Goal: Task Accomplishment & Management: Complete application form

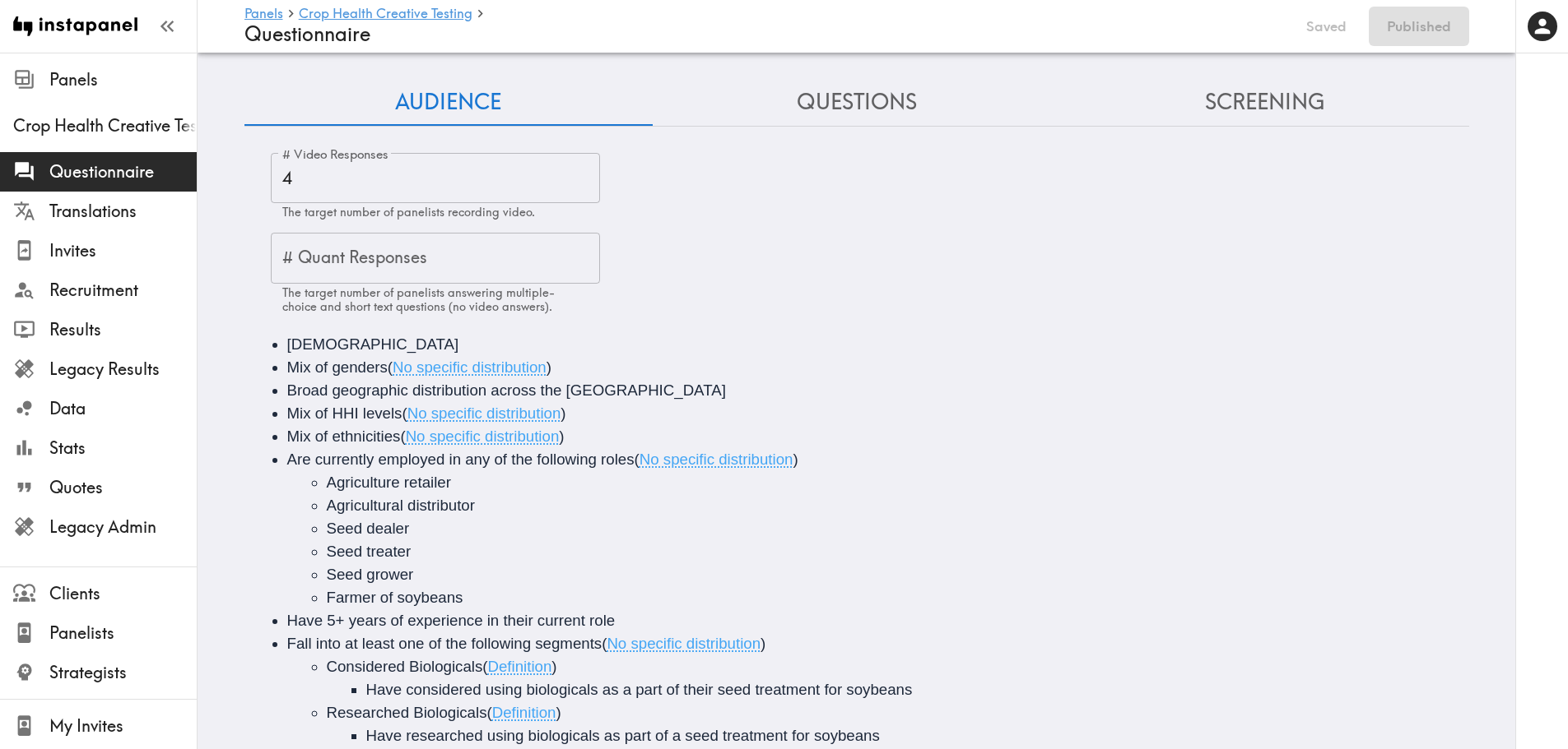
scroll to position [87, 0]
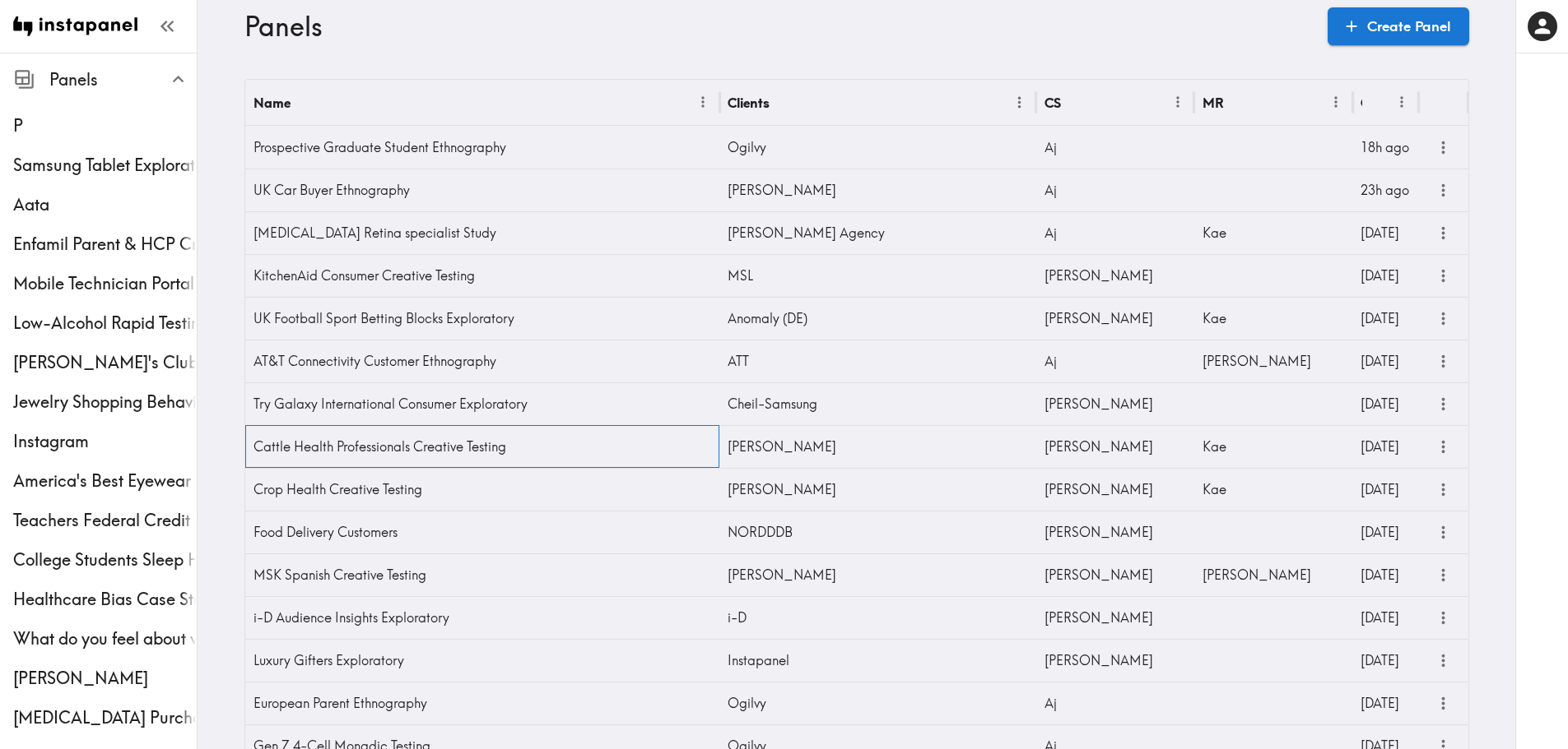
click at [511, 446] on div "Cattle Health Professionals Creative Testing" at bounding box center [483, 447] width 475 height 43
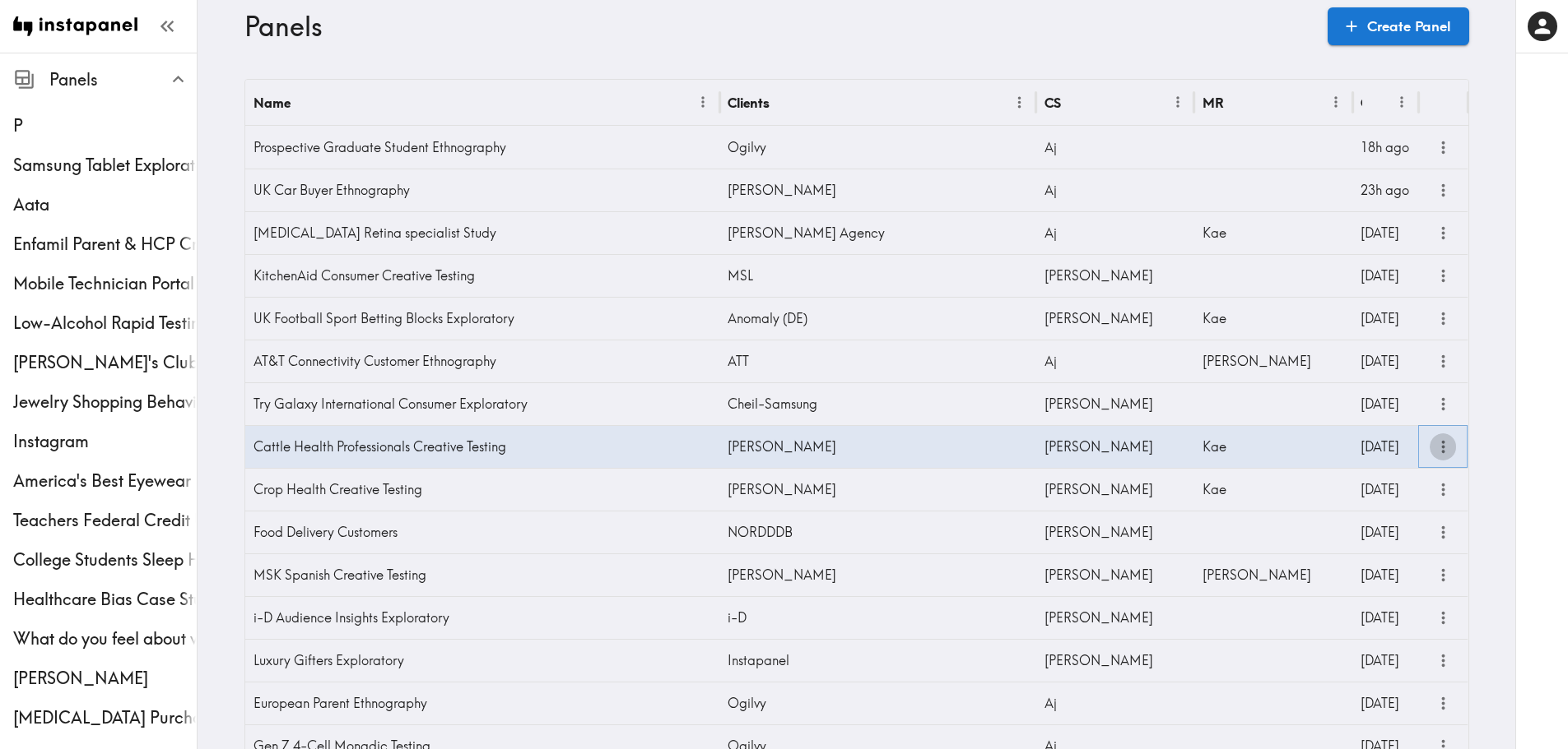
click at [1436, 444] on icon "more" at bounding box center [1443, 446] width 19 height 19
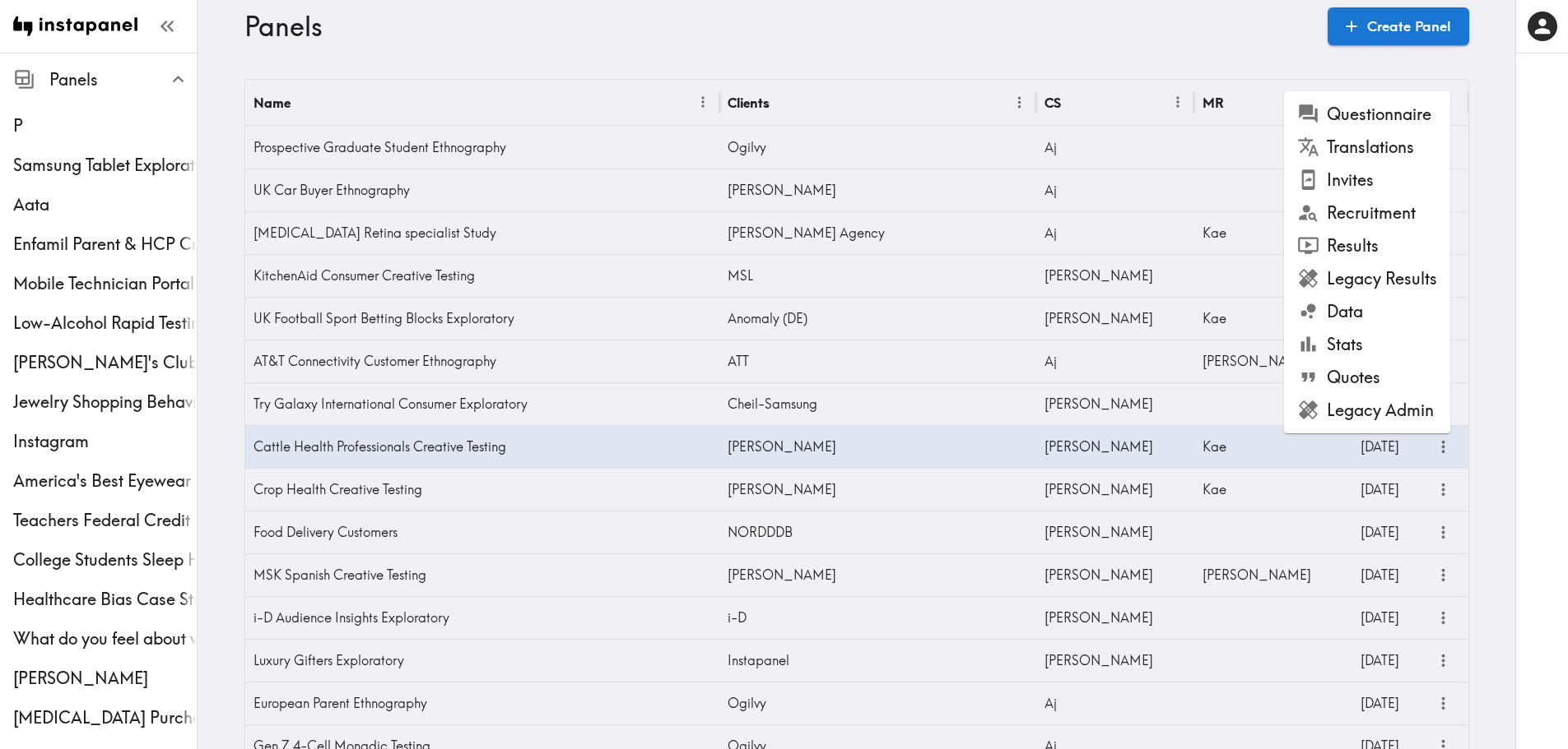
click at [1335, 174] on li "Invites" at bounding box center [1367, 181] width 166 height 33
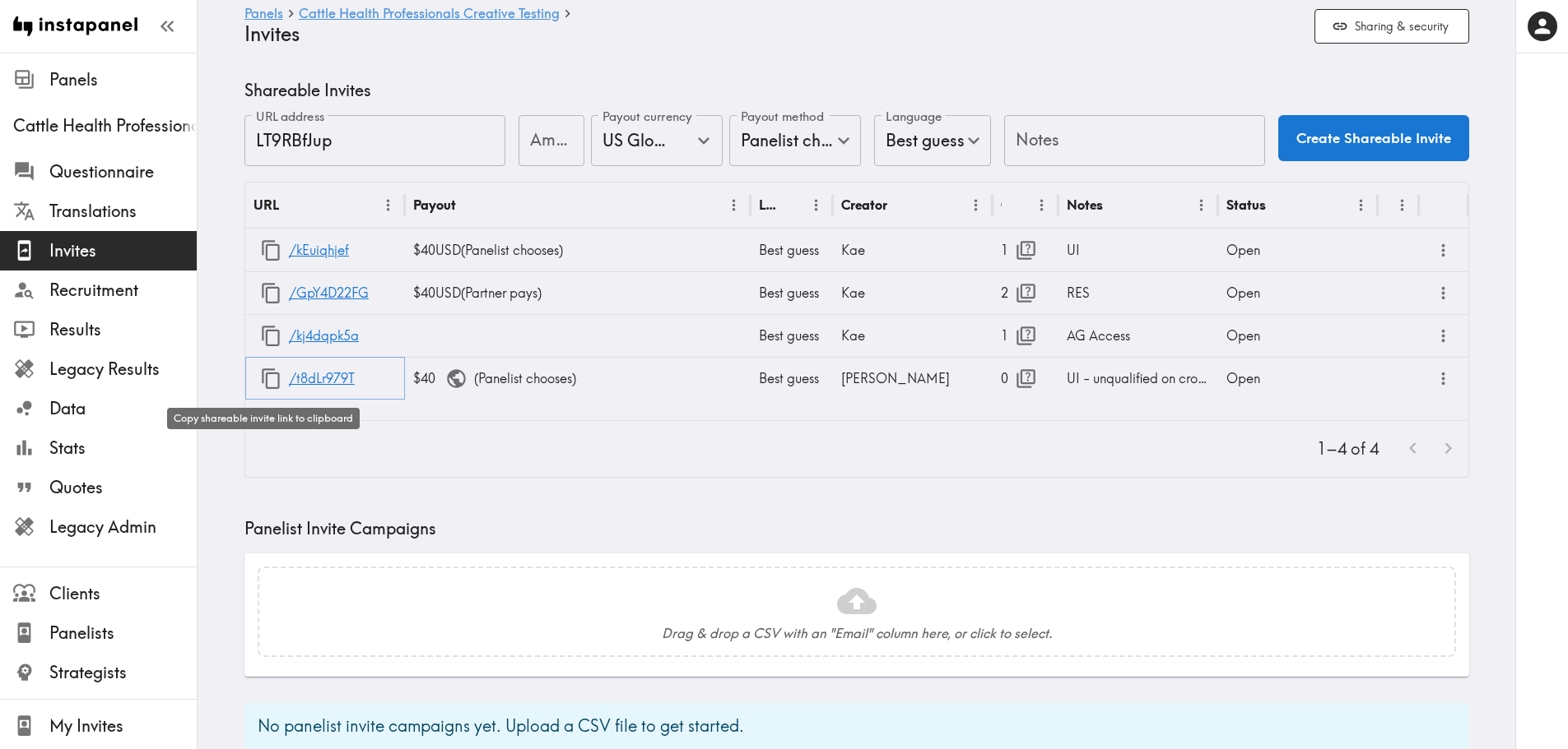
click at [270, 376] on icon "button" at bounding box center [271, 379] width 22 height 22
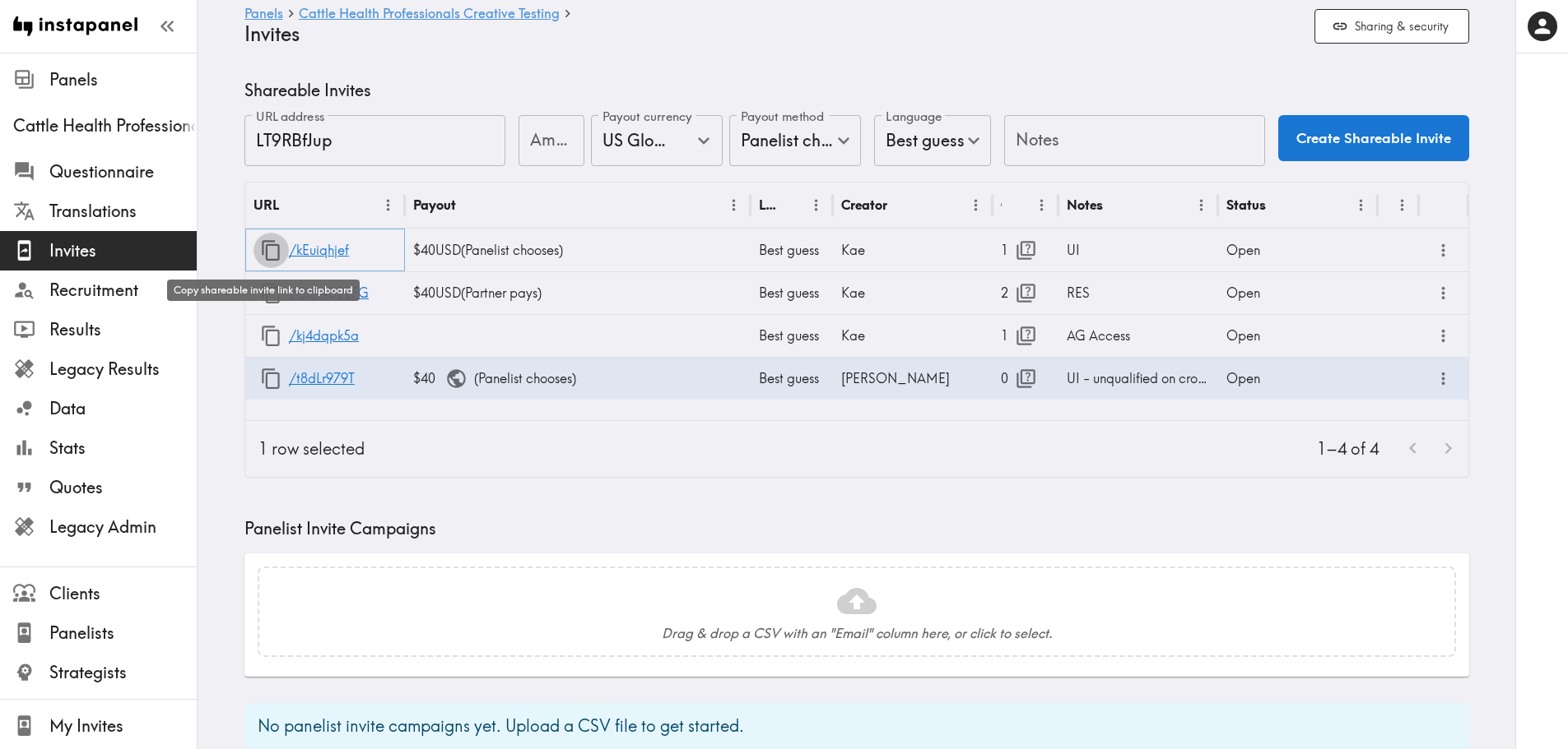
click at [266, 257] on icon "button" at bounding box center [271, 250] width 22 height 22
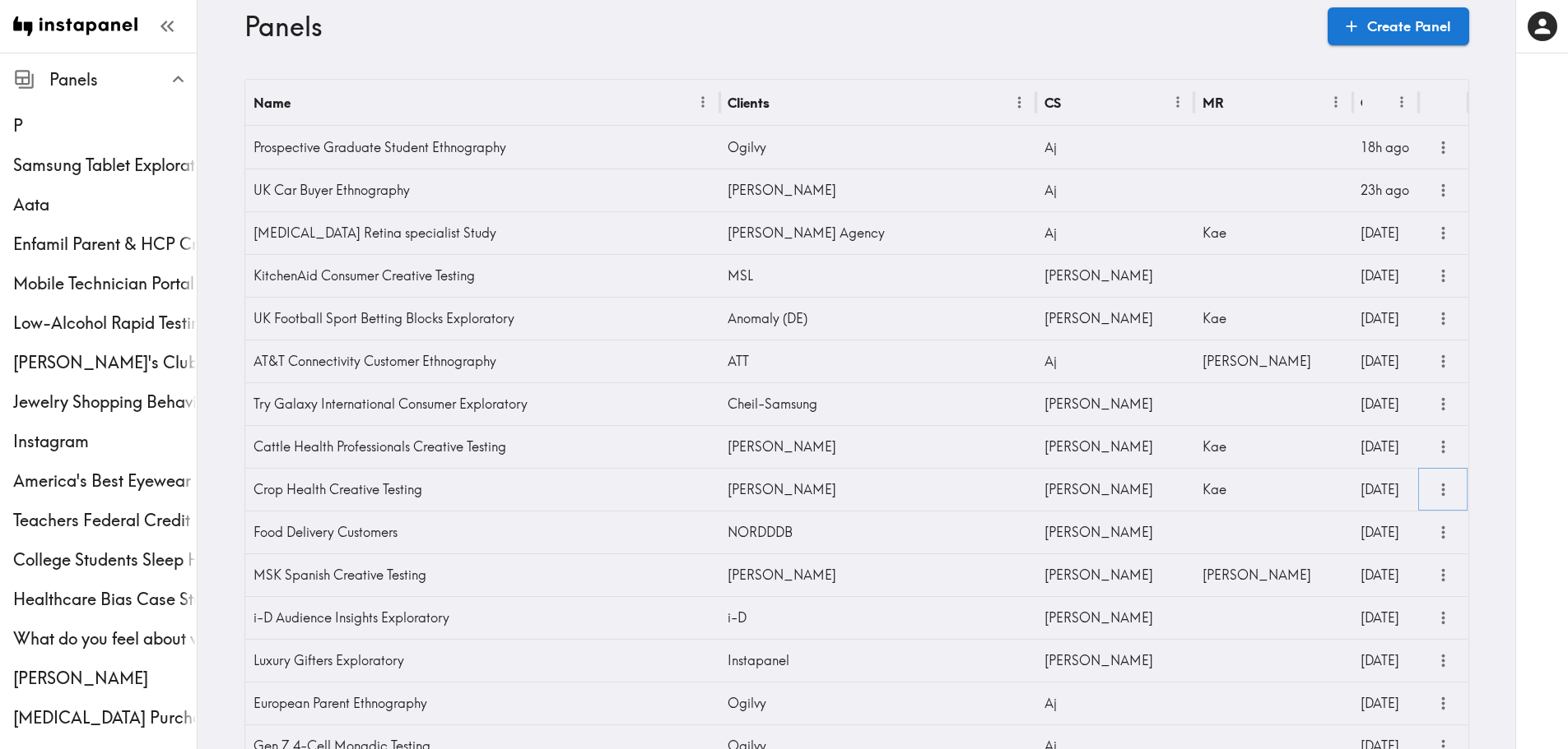
click at [1441, 489] on icon "more" at bounding box center [1443, 489] width 19 height 19
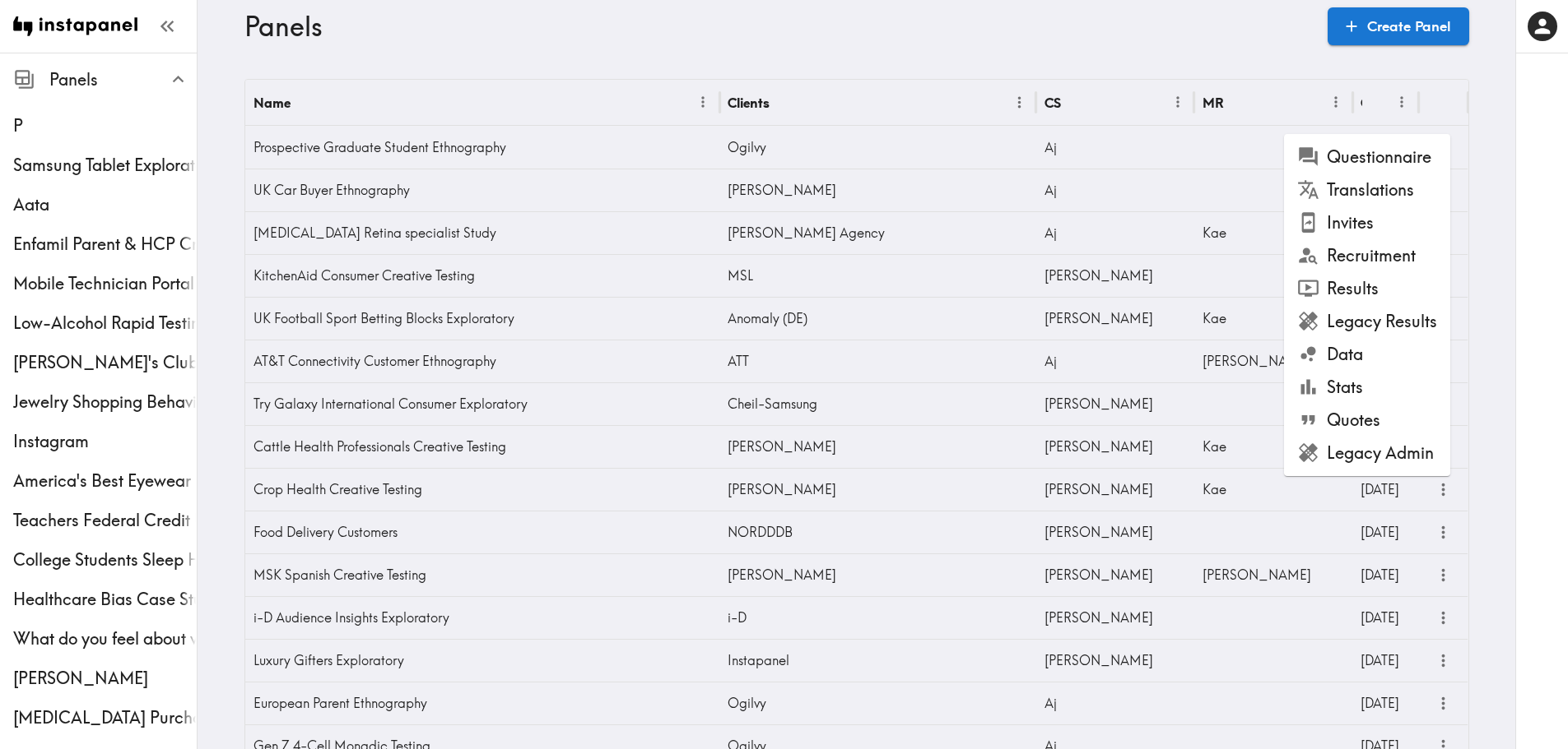
click at [1380, 230] on li "Invites" at bounding box center [1367, 223] width 166 height 33
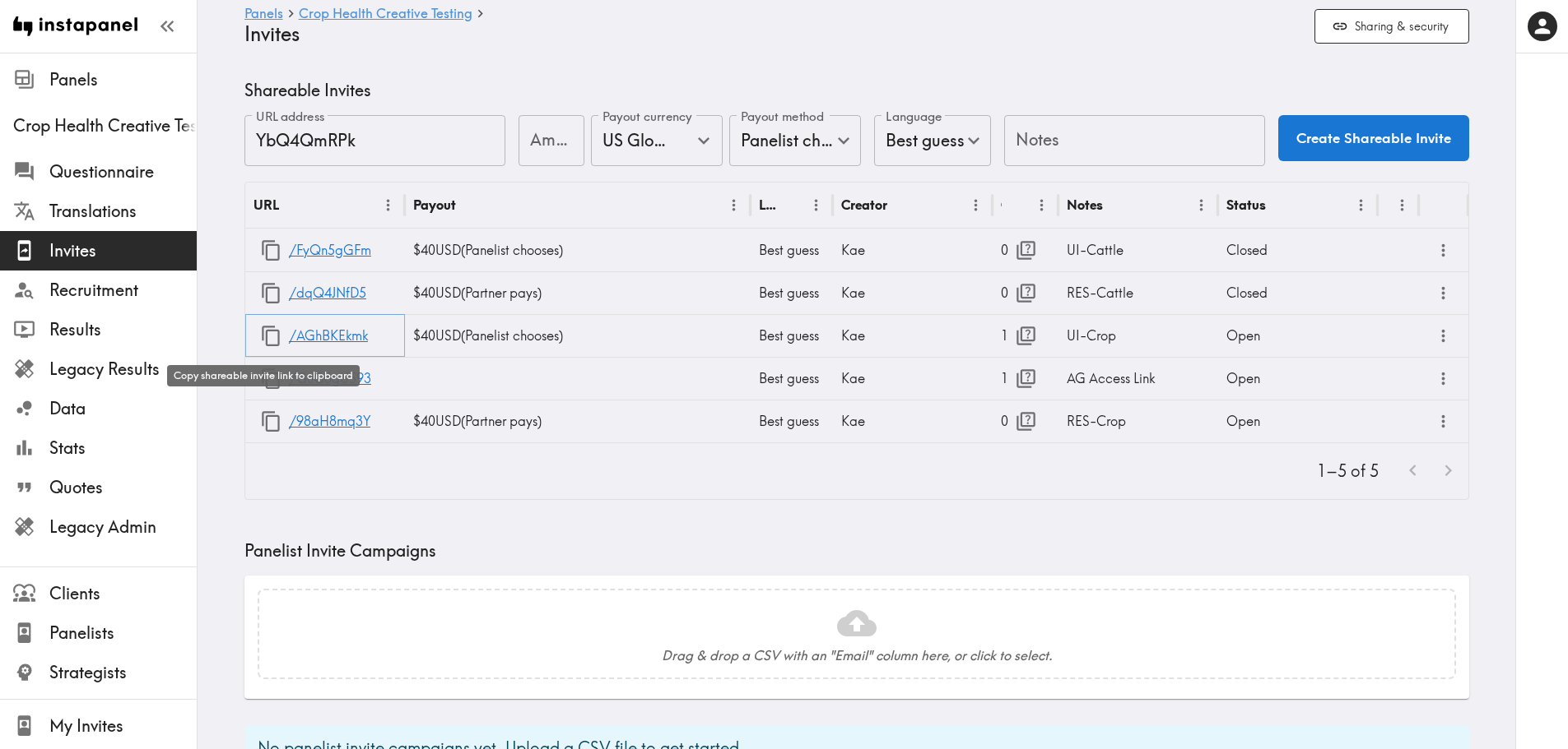
click at [271, 336] on icon "button" at bounding box center [271, 336] width 22 height 22
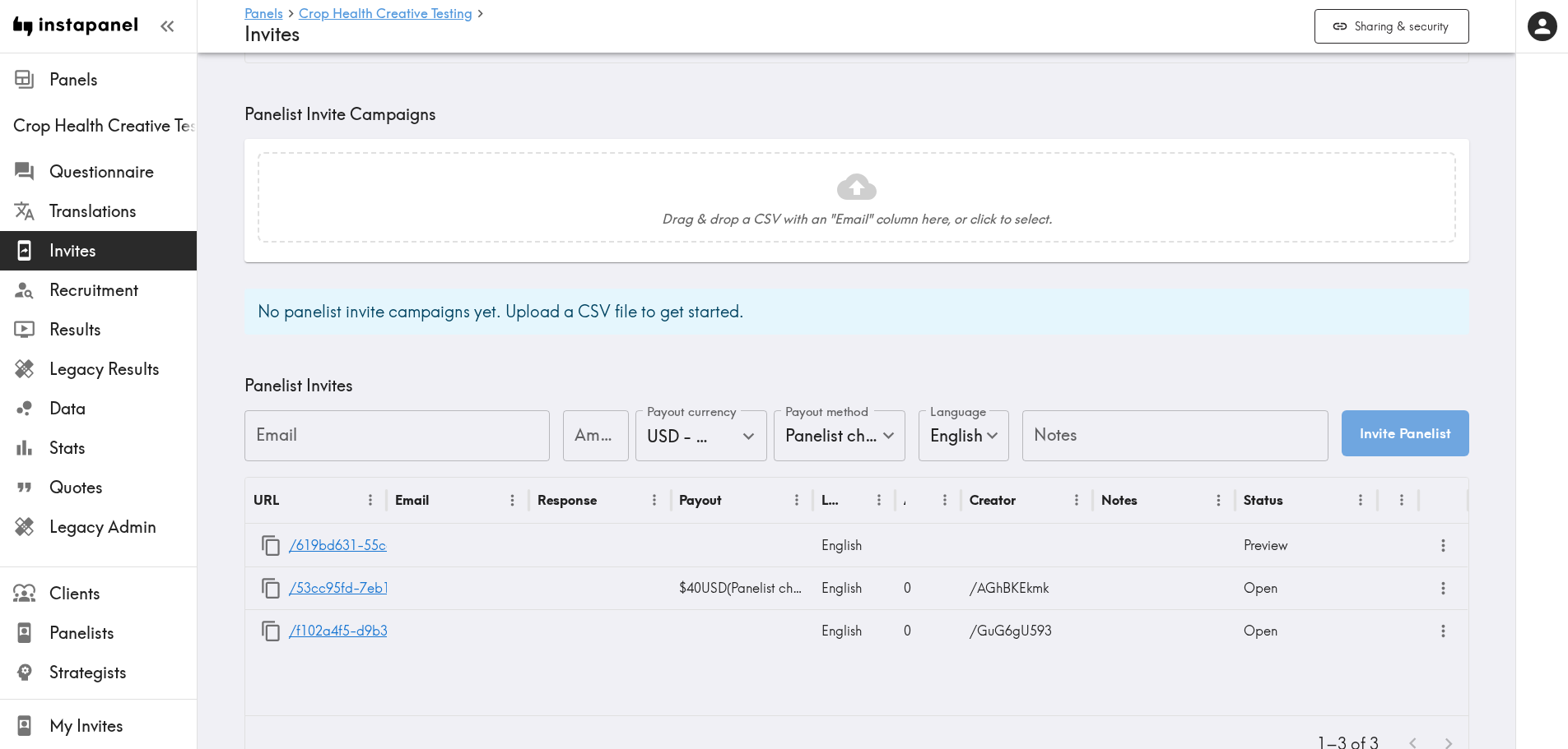
scroll to position [461, 0]
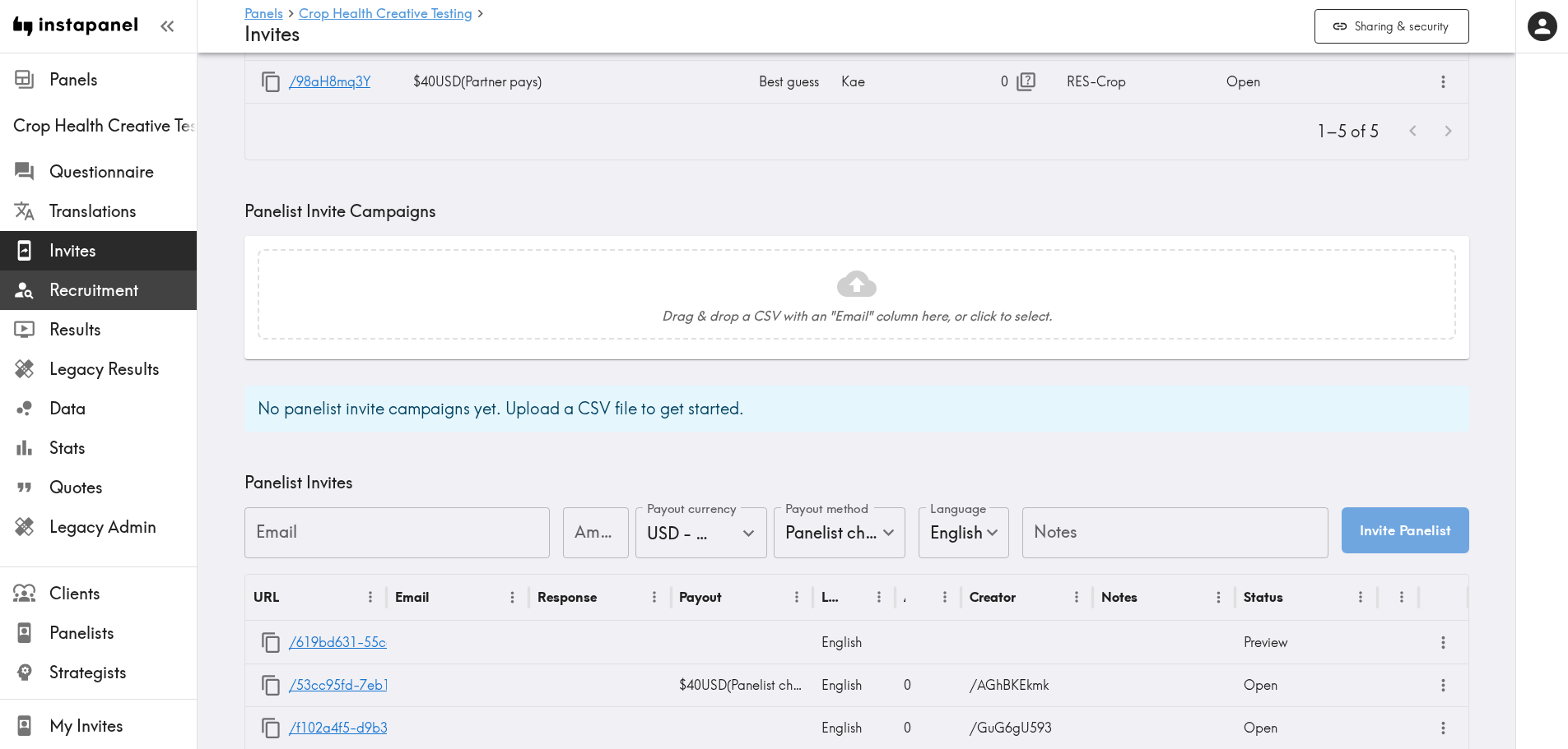
scroll to position [335, 0]
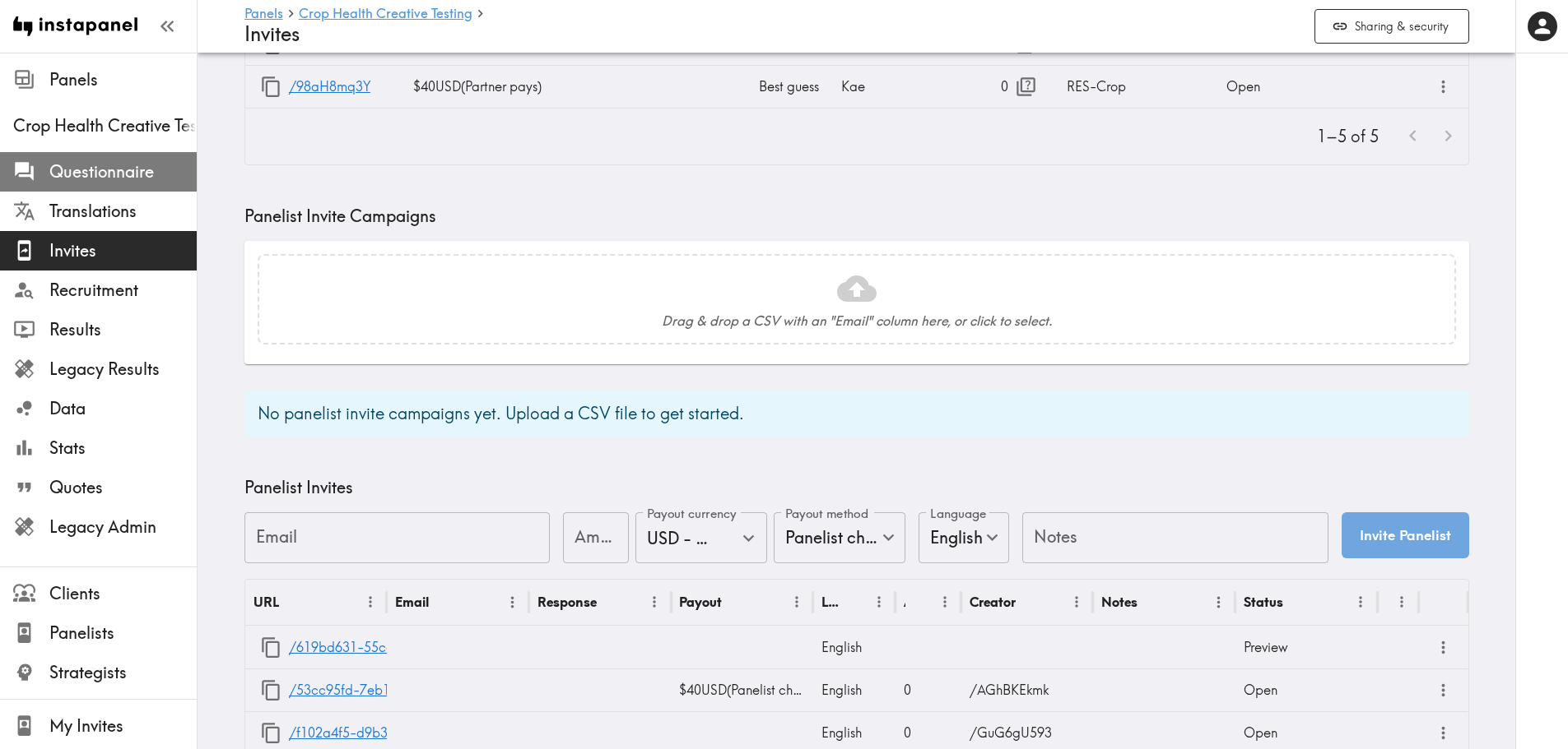
click at [110, 176] on span "Questionnaire" at bounding box center [123, 172] width 148 height 23
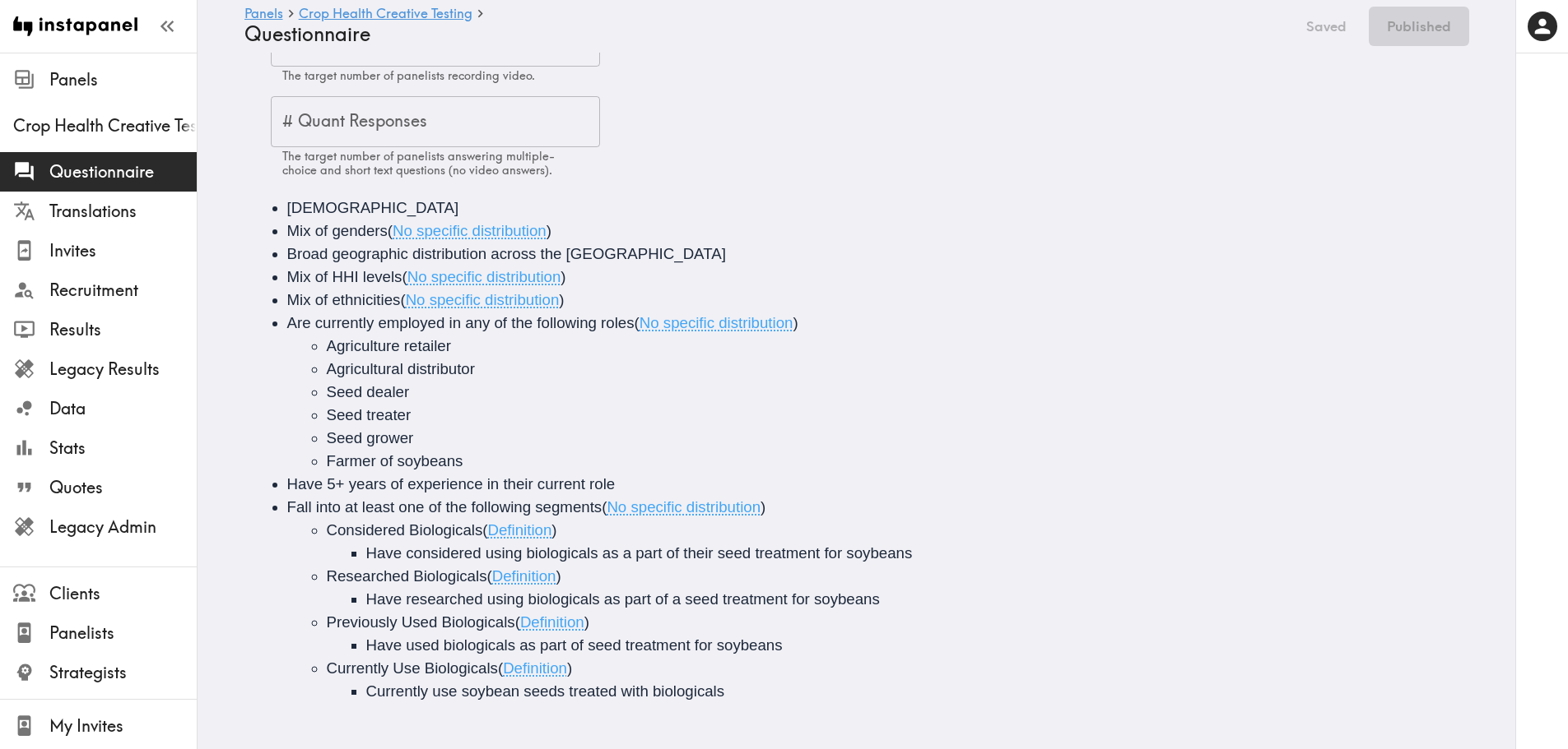
scroll to position [87, 0]
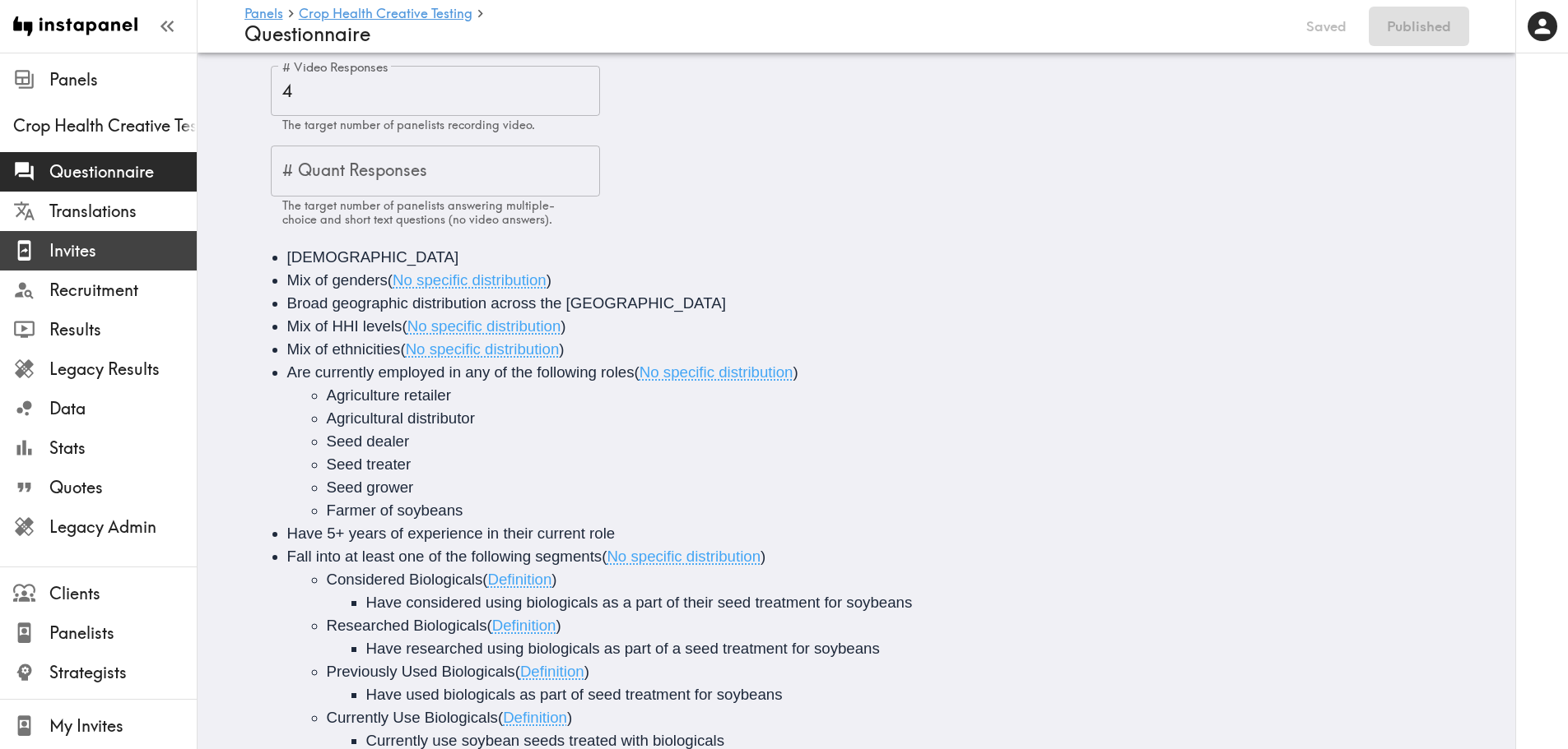
click at [121, 257] on span "Invites" at bounding box center [123, 251] width 148 height 23
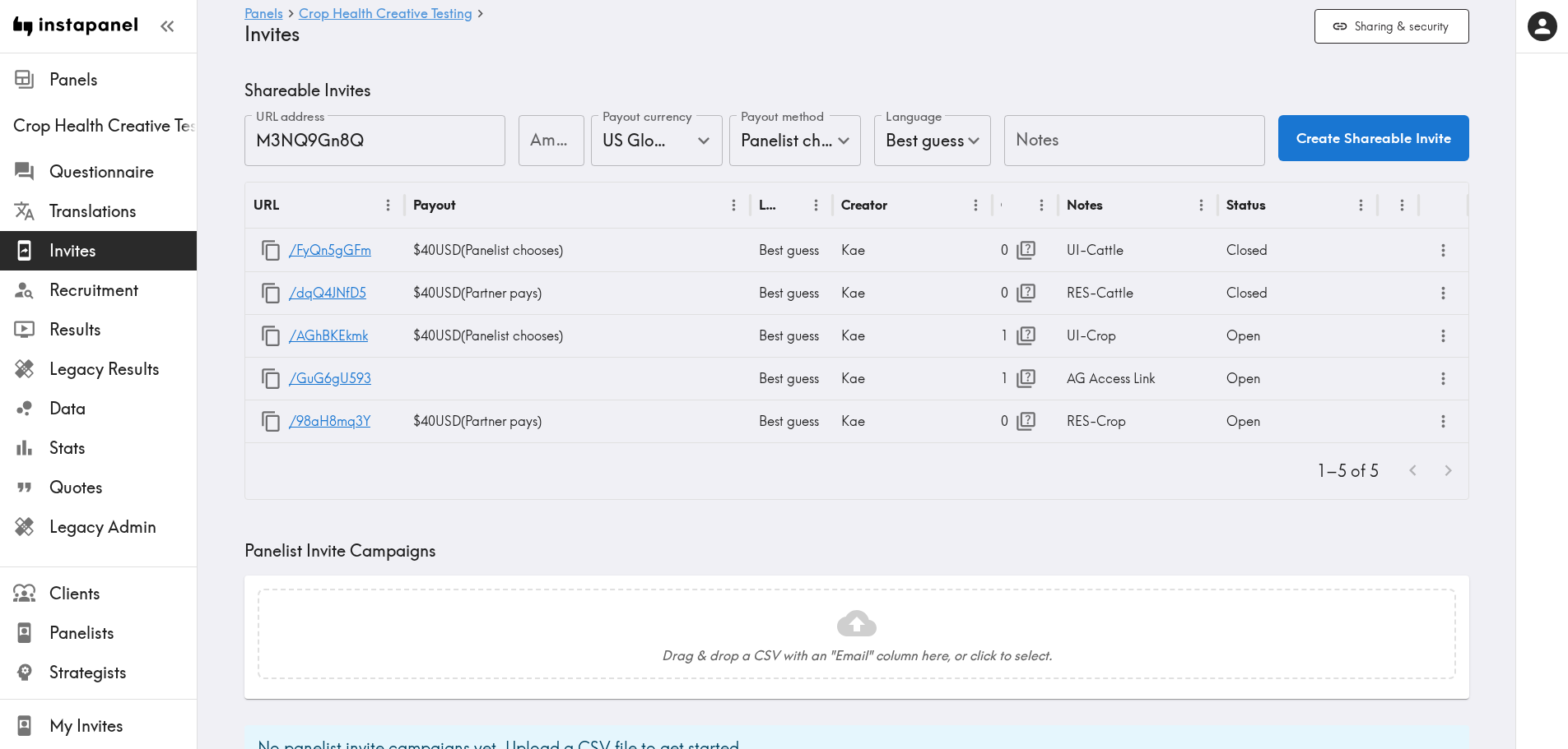
click at [1068, 143] on input "Notes" at bounding box center [1134, 141] width 261 height 51
type input "UI - wrong UI"
click at [541, 139] on input "Amount" at bounding box center [551, 141] width 65 height 51
type input "40"
click at [1291, 145] on button "Create Shareable Invite" at bounding box center [1373, 138] width 191 height 46
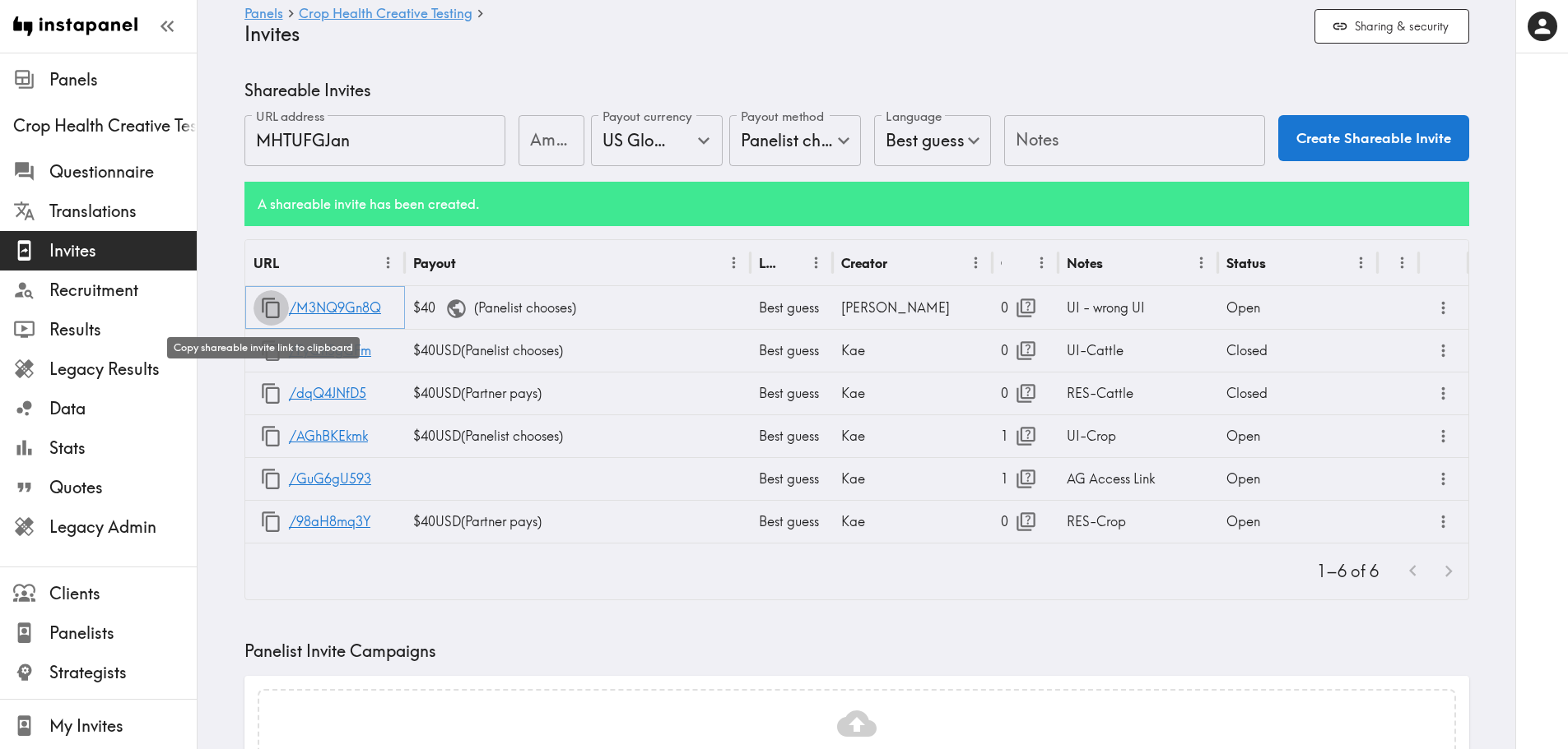
click at [264, 306] on icon "button" at bounding box center [271, 308] width 22 height 22
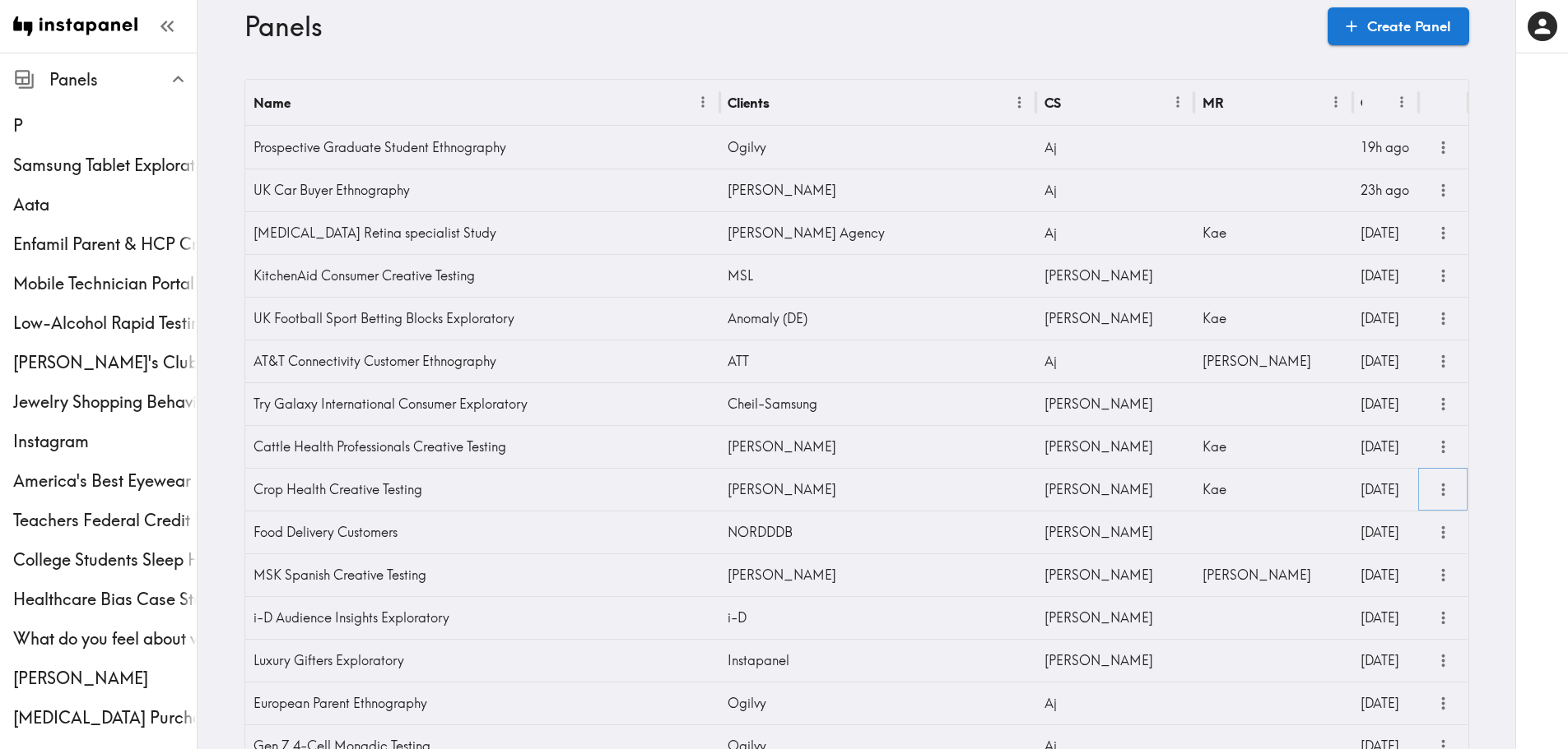
click at [1448, 490] on button "more" at bounding box center [1443, 490] width 27 height 27
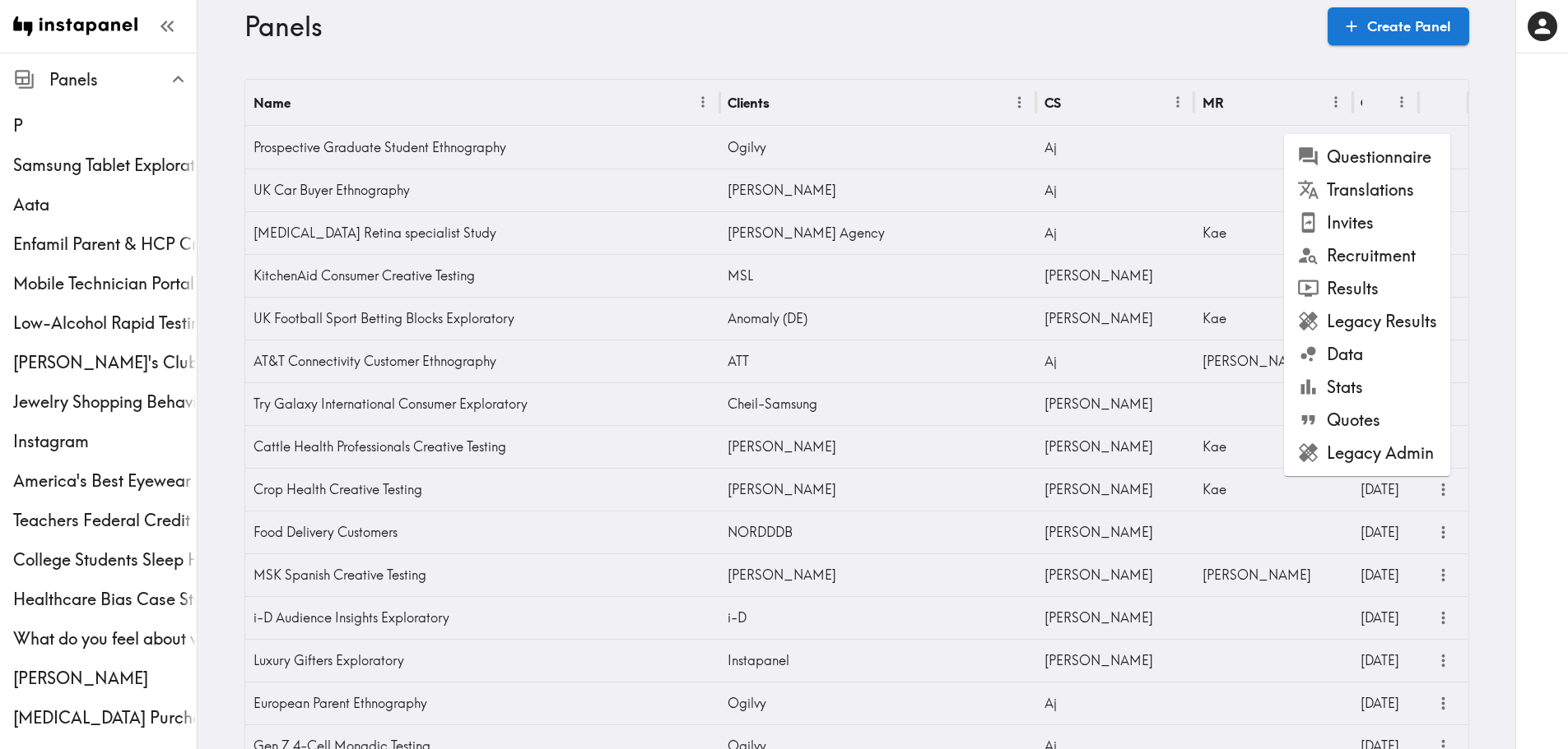
click at [1377, 167] on li "Questionnaire" at bounding box center [1367, 157] width 166 height 33
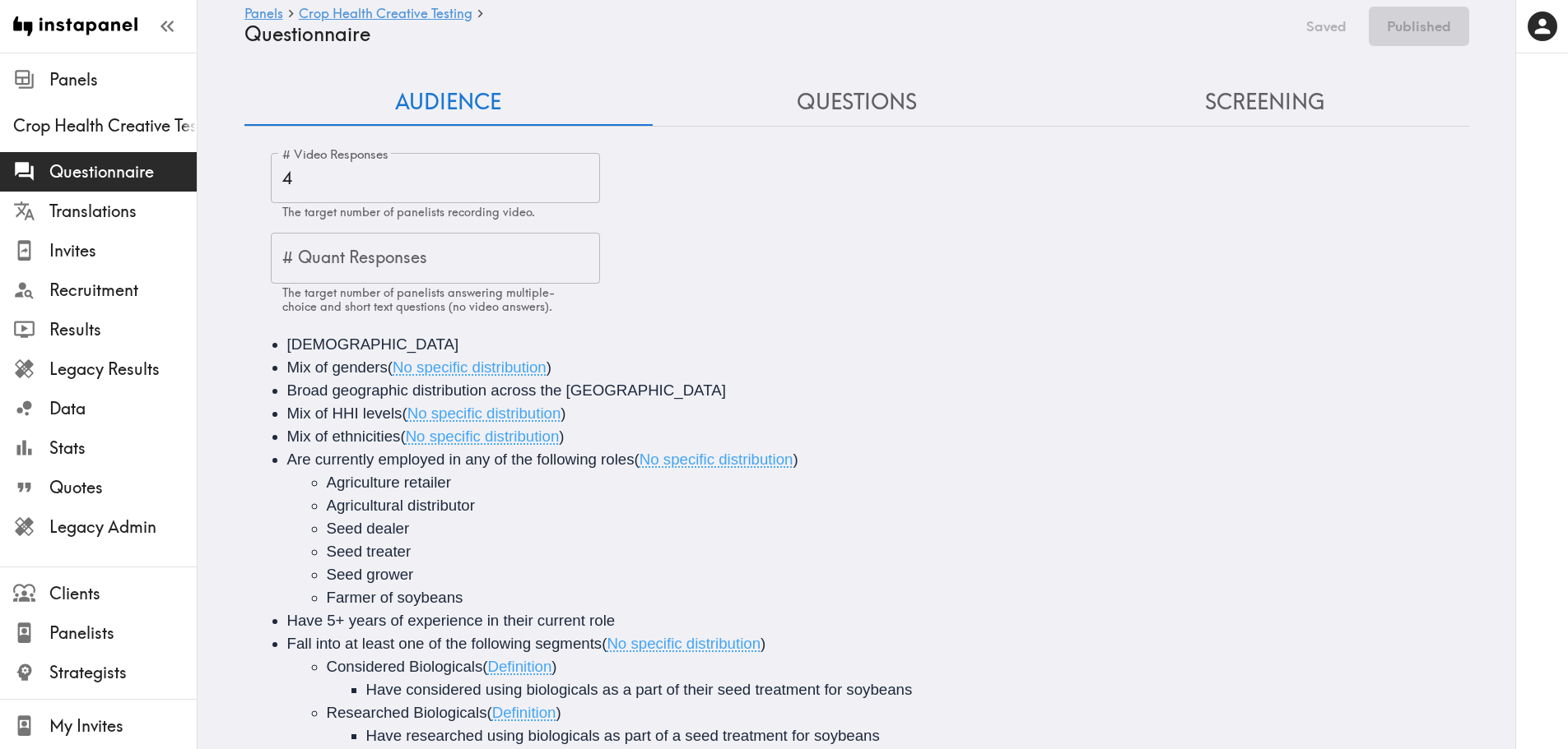
click at [1272, 103] on button "Screening" at bounding box center [1265, 103] width 408 height 47
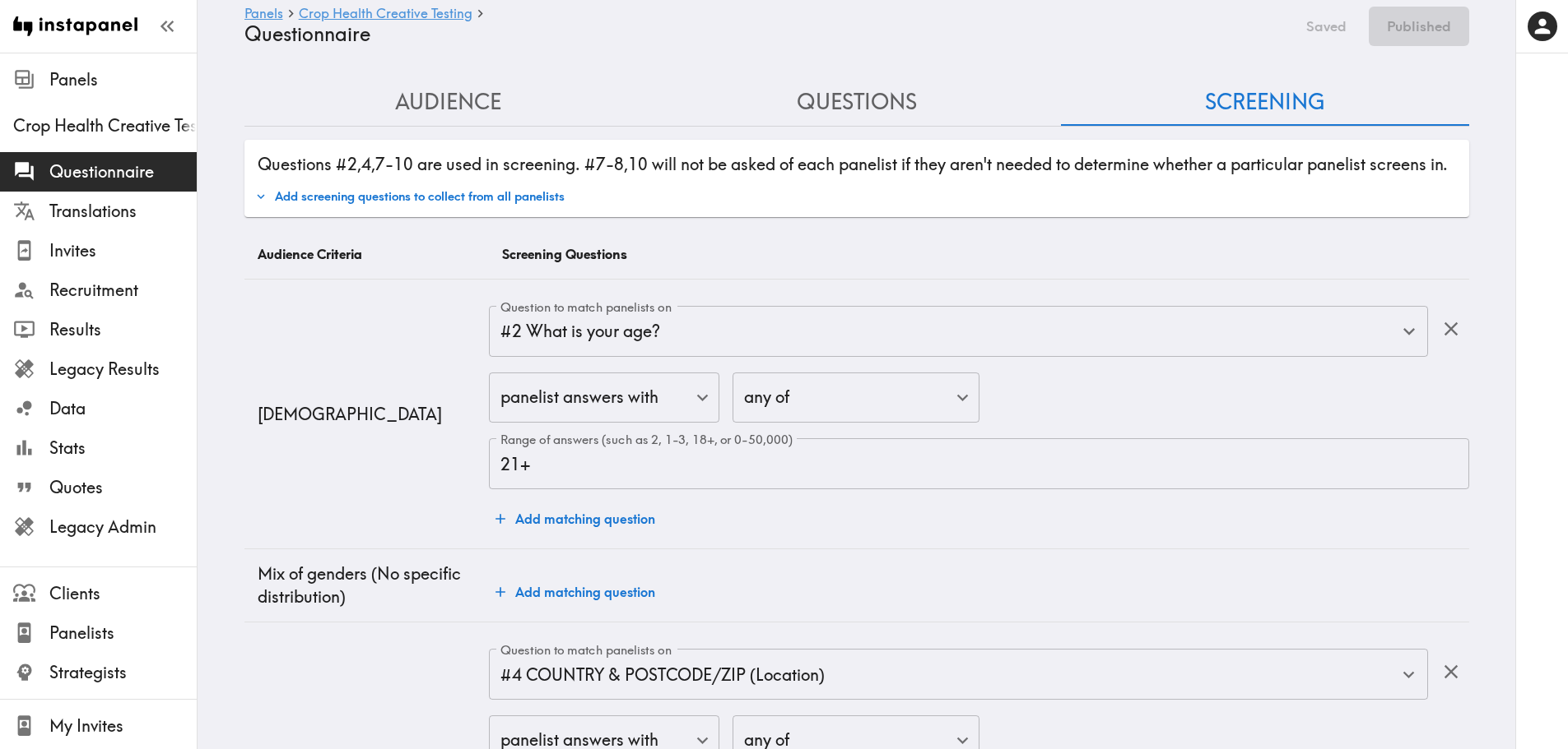
click at [858, 104] on button "Questions" at bounding box center [857, 103] width 408 height 47
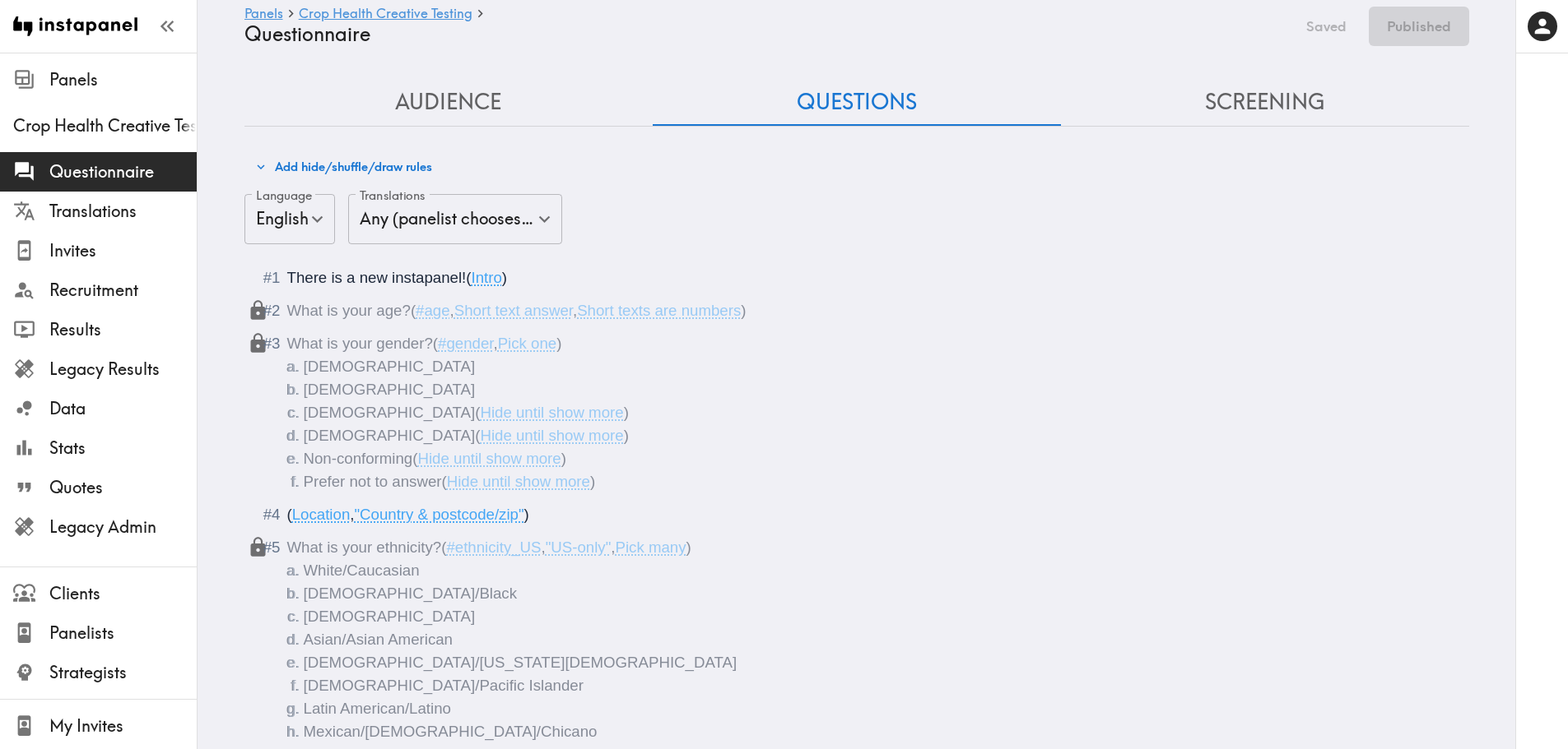
click at [429, 106] on button "Audience" at bounding box center [448, 103] width 408 height 47
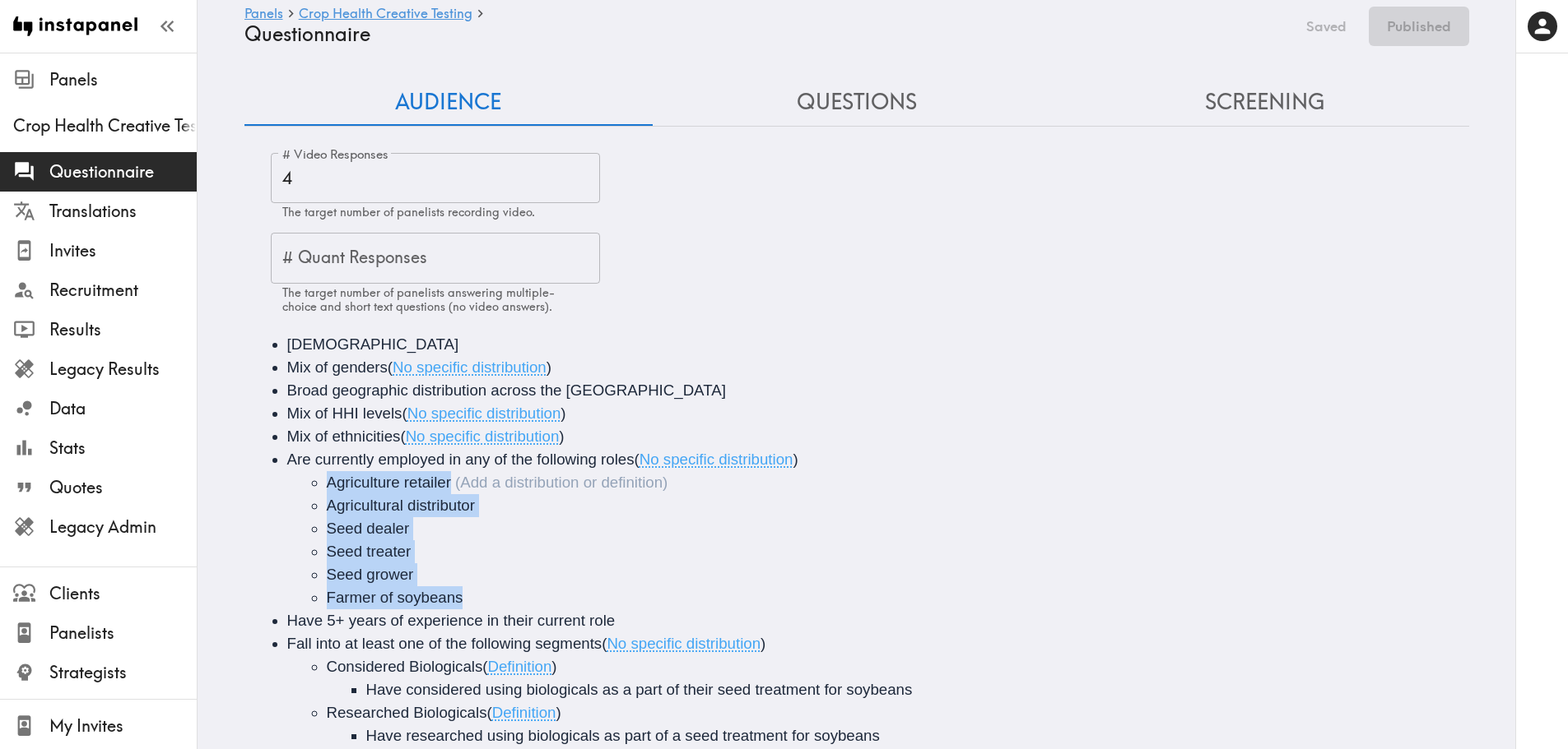
drag, startPoint x: 337, startPoint y: 483, endPoint x: 478, endPoint y: 600, distance: 183.2
click at [478, 600] on ul "Agriculture retailer Agricultural distributor Seed dealer Seed treater Seed gro…" at bounding box center [879, 541] width 1185 height 139
copy ul "Agriculture retailer Agricultural distributor Seed dealer Seed treater Seed gro…"
drag, startPoint x: 821, startPoint y: 86, endPoint x: 1158, endPoint y: 186, distance: 351.5
click at [821, 86] on button "Questions" at bounding box center [857, 103] width 408 height 47
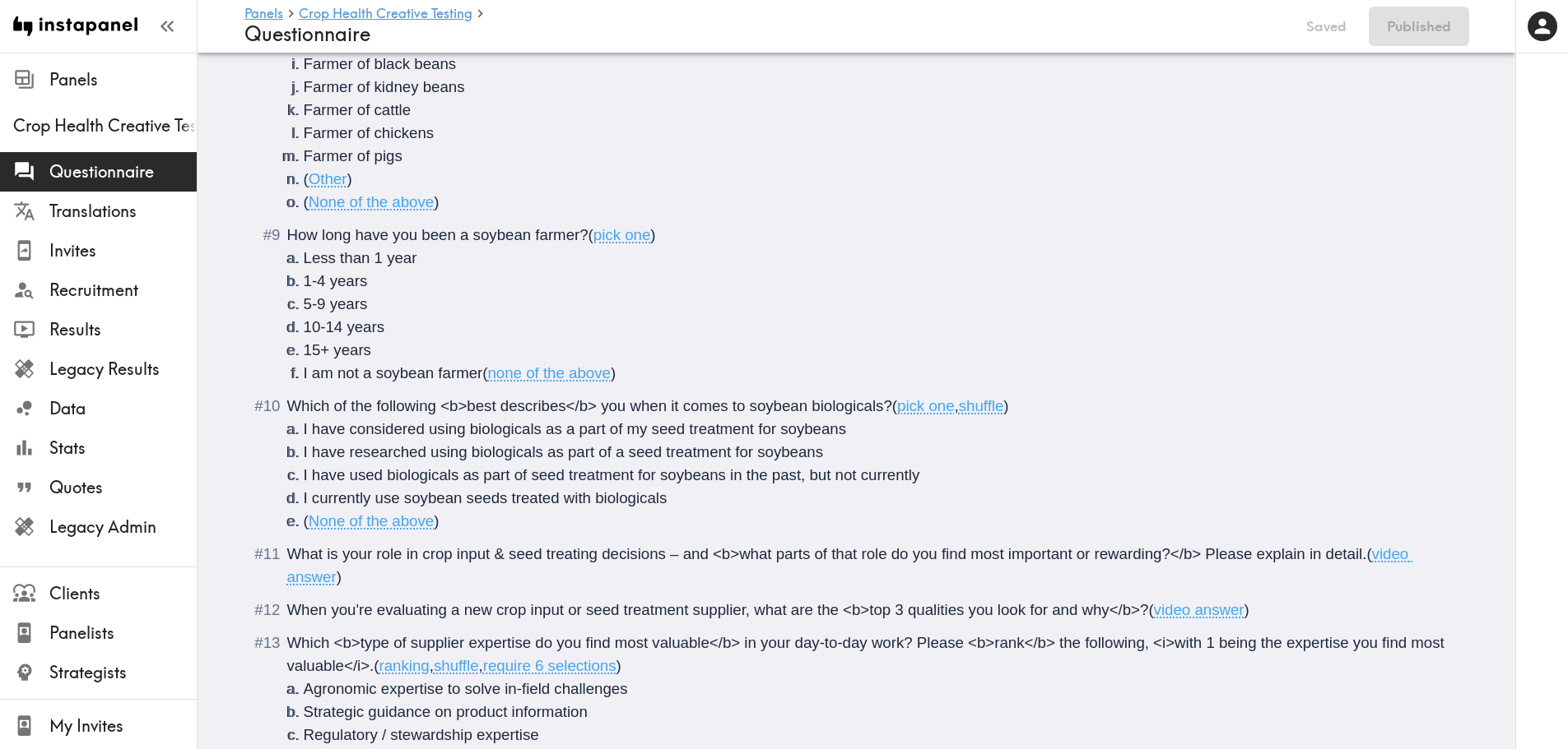
scroll to position [1494, 0]
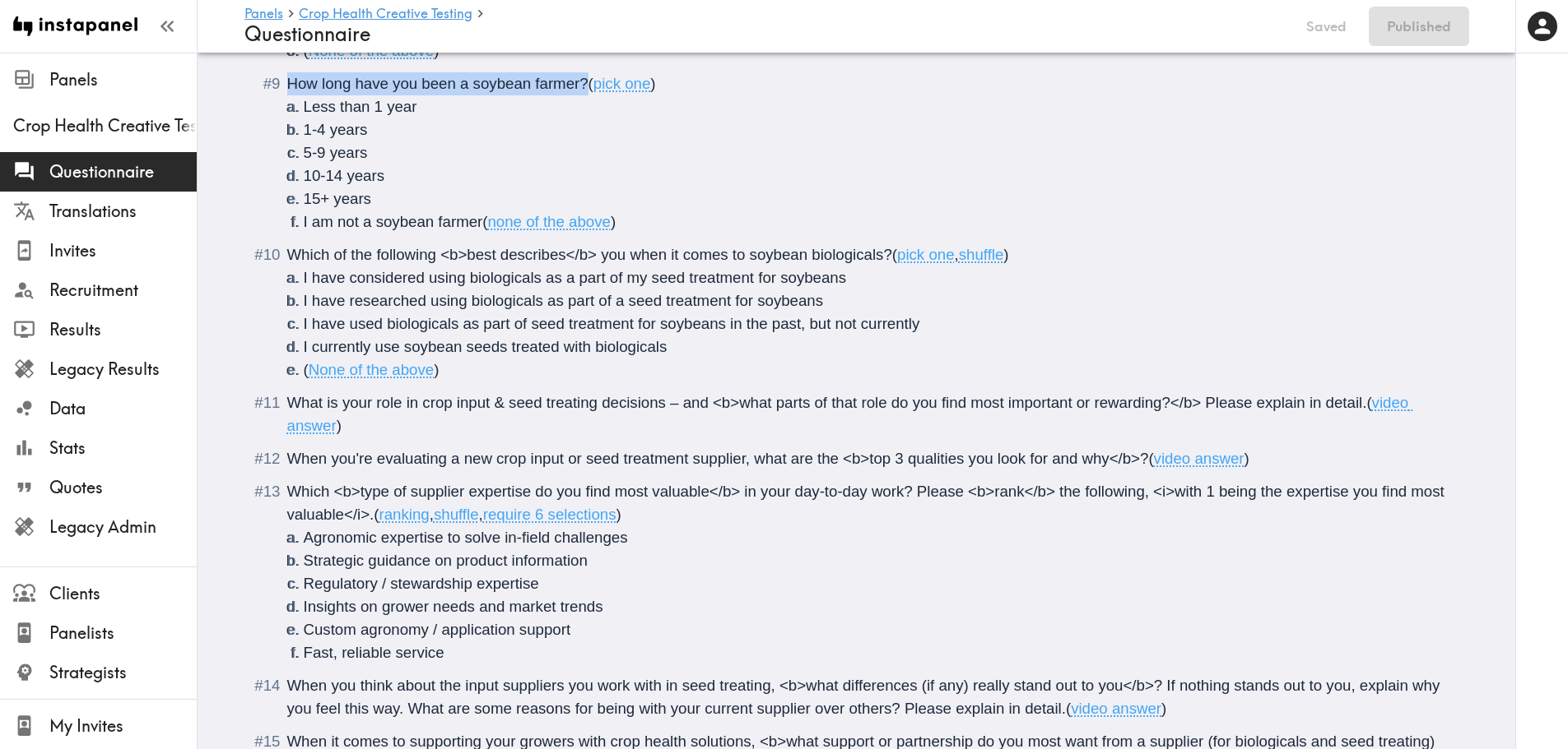
drag, startPoint x: 277, startPoint y: 81, endPoint x: 578, endPoint y: 81, distance: 301.0
click at [578, 81] on li "How long have you been a soybean farmer? ( pick one ) Less than 1 year 1-4 year…" at bounding box center [856, 152] width 1185 height 161
copy span "How long have you been a soybean farmer?"
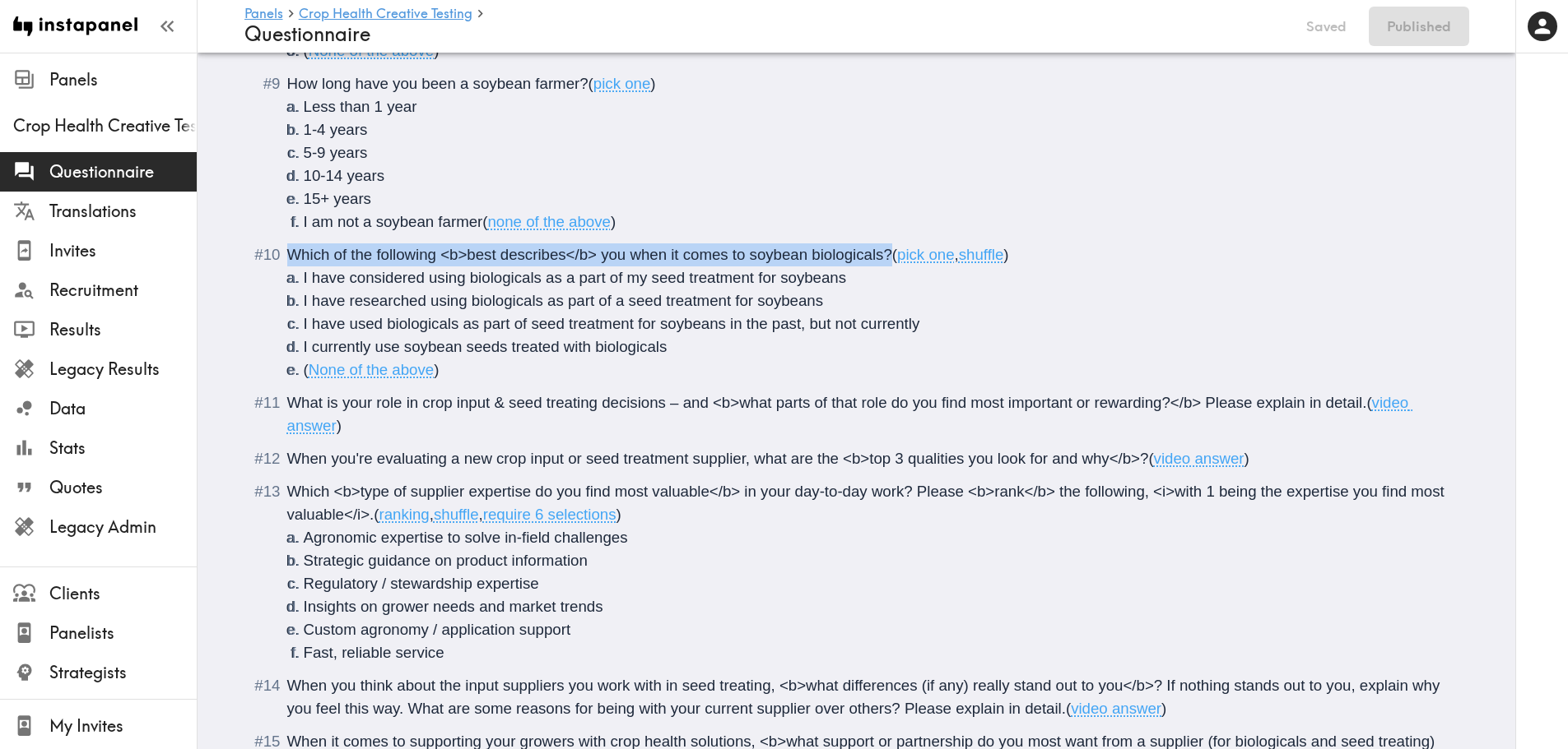
drag, startPoint x: 278, startPoint y: 252, endPoint x: 886, endPoint y: 261, distance: 608.1
click at [886, 261] on li "Which of the following <b>best describes</b> you when it comes to soybean biolo…" at bounding box center [856, 312] width 1185 height 139
copy span "Which of the following <b>best describes</b> you when it comes to soybean biolo…"
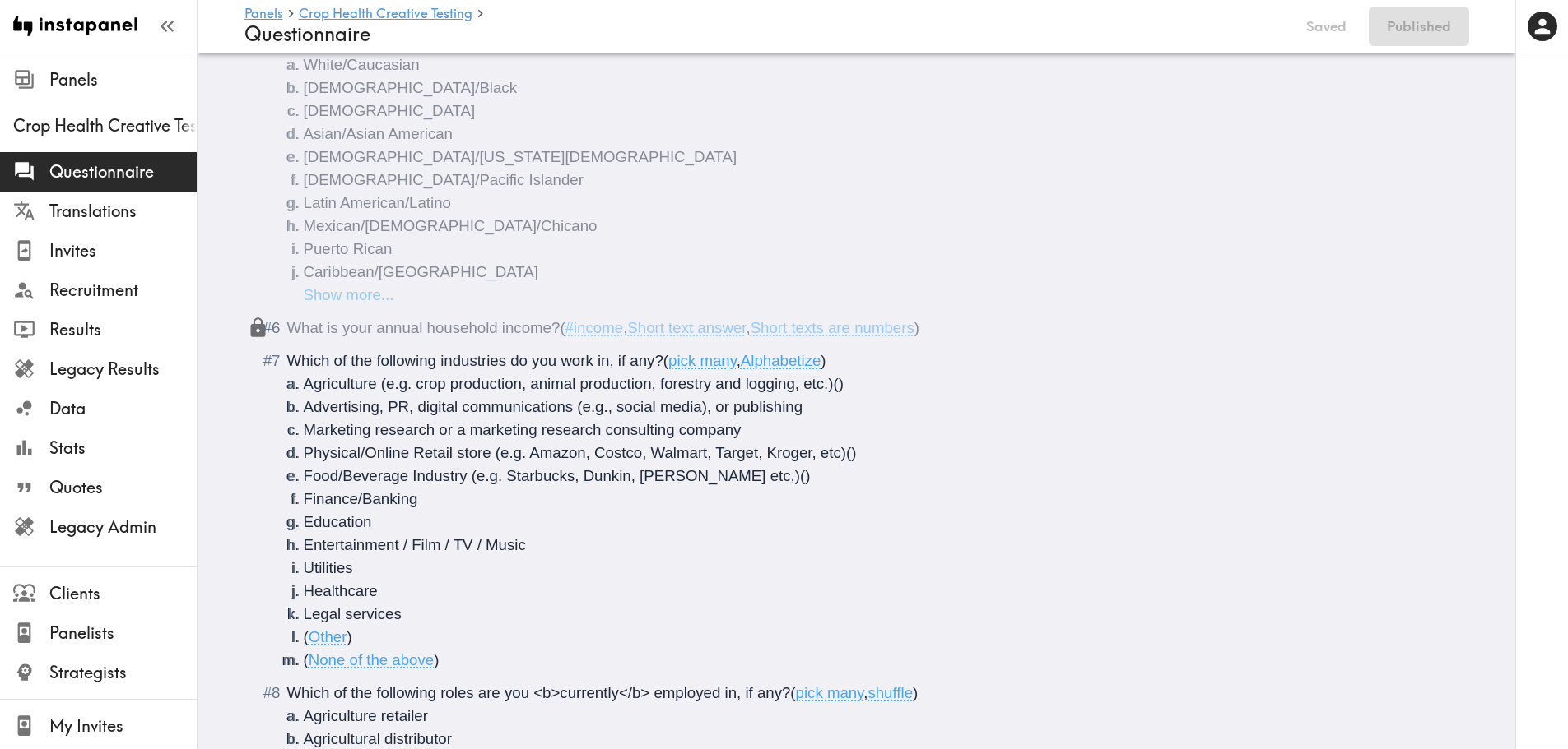
scroll to position [0, 0]
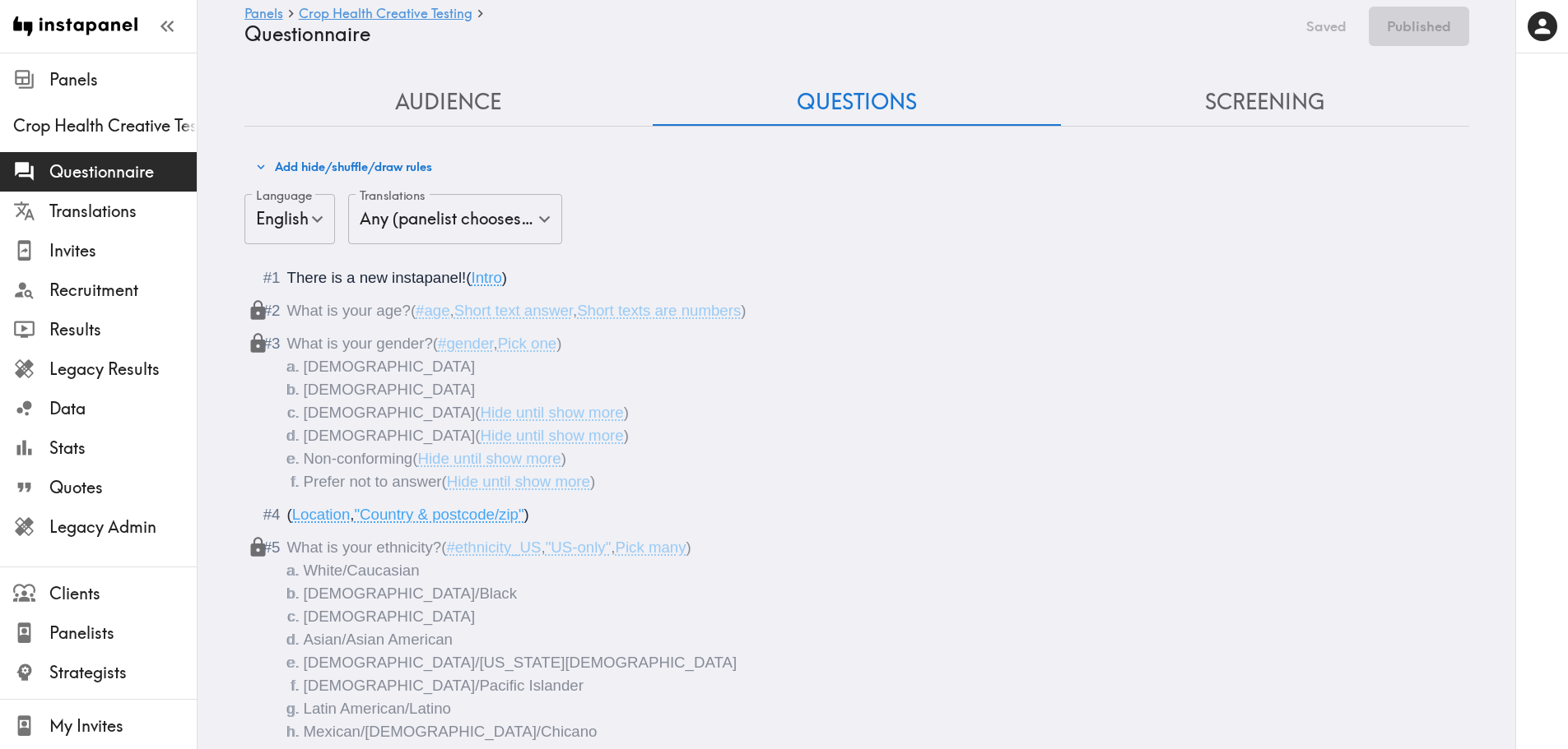
click at [1227, 93] on button "Screening" at bounding box center [1265, 103] width 408 height 47
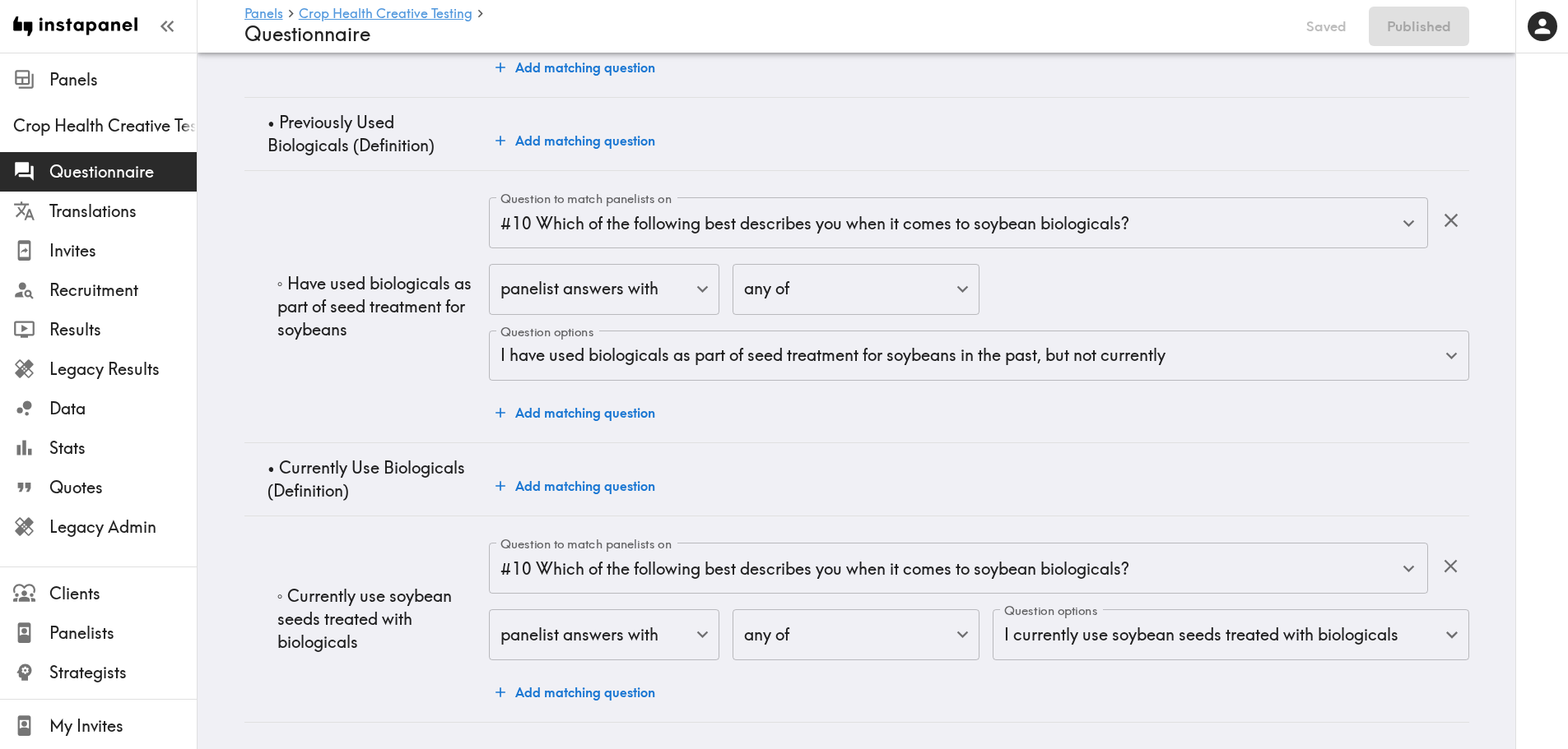
scroll to position [5201, 0]
click at [82, 264] on span "Invites" at bounding box center [123, 251] width 148 height 29
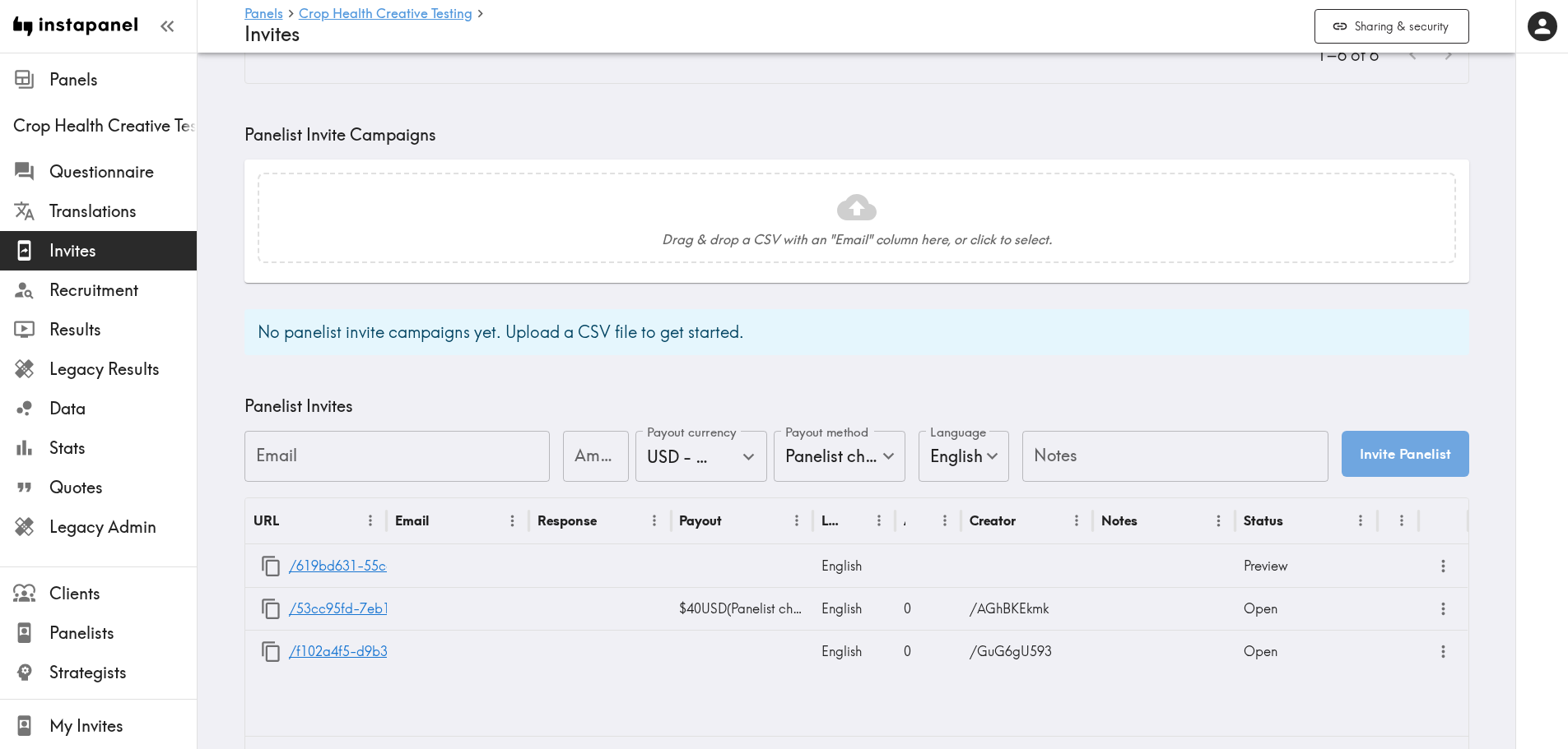
scroll to position [472, 0]
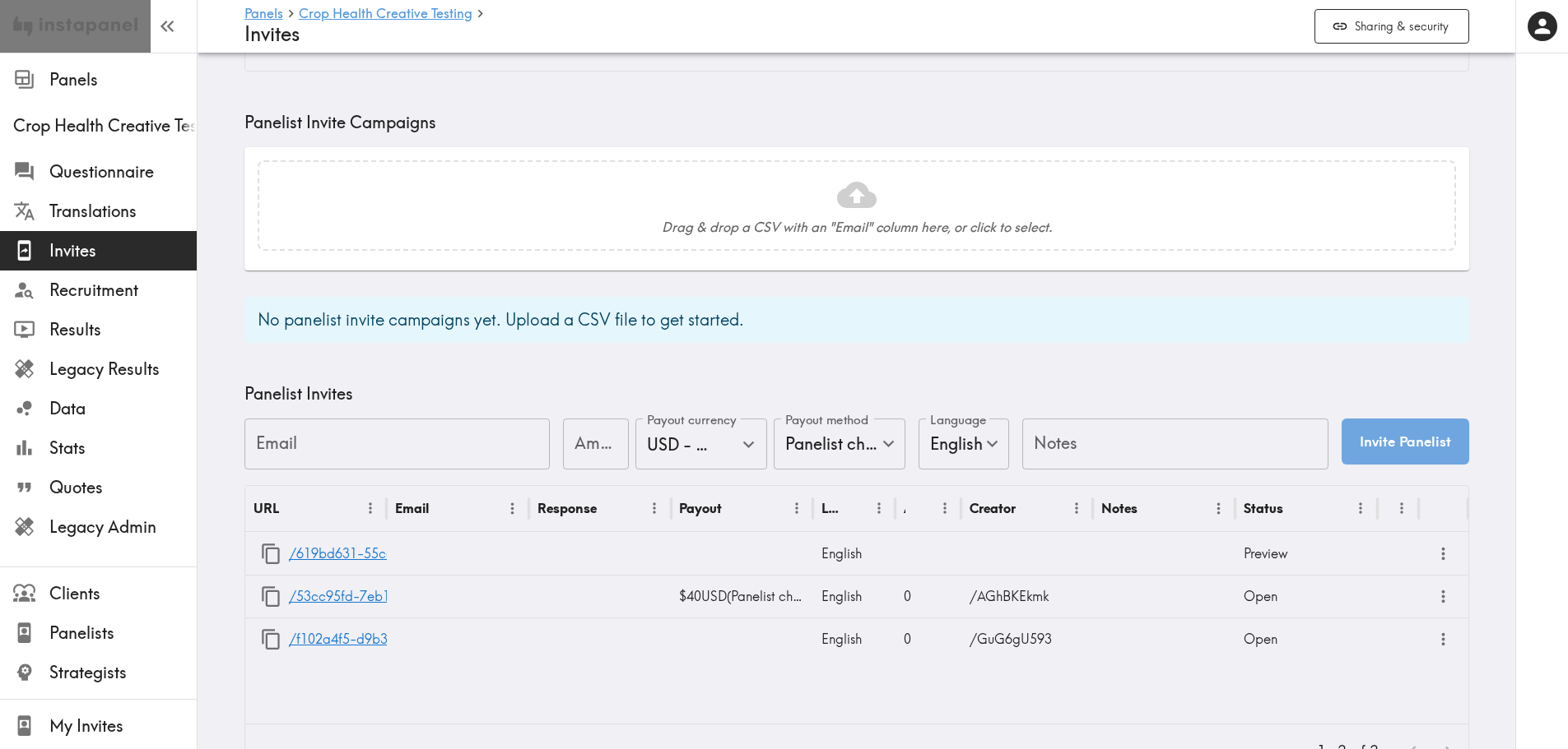
click at [92, 21] on img at bounding box center [74, 26] width 124 height 53
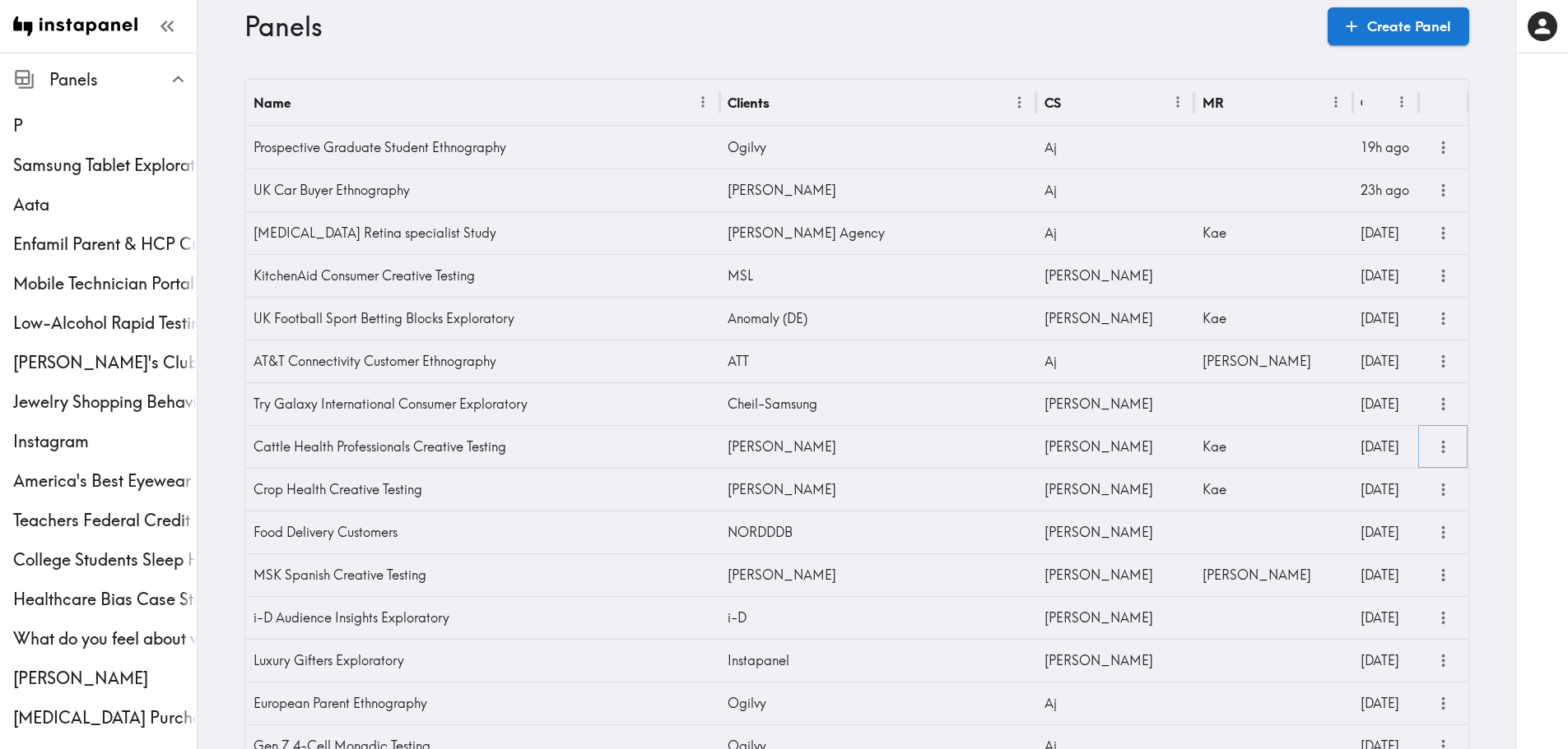
click at [1446, 446] on icon "more" at bounding box center [1443, 446] width 19 height 19
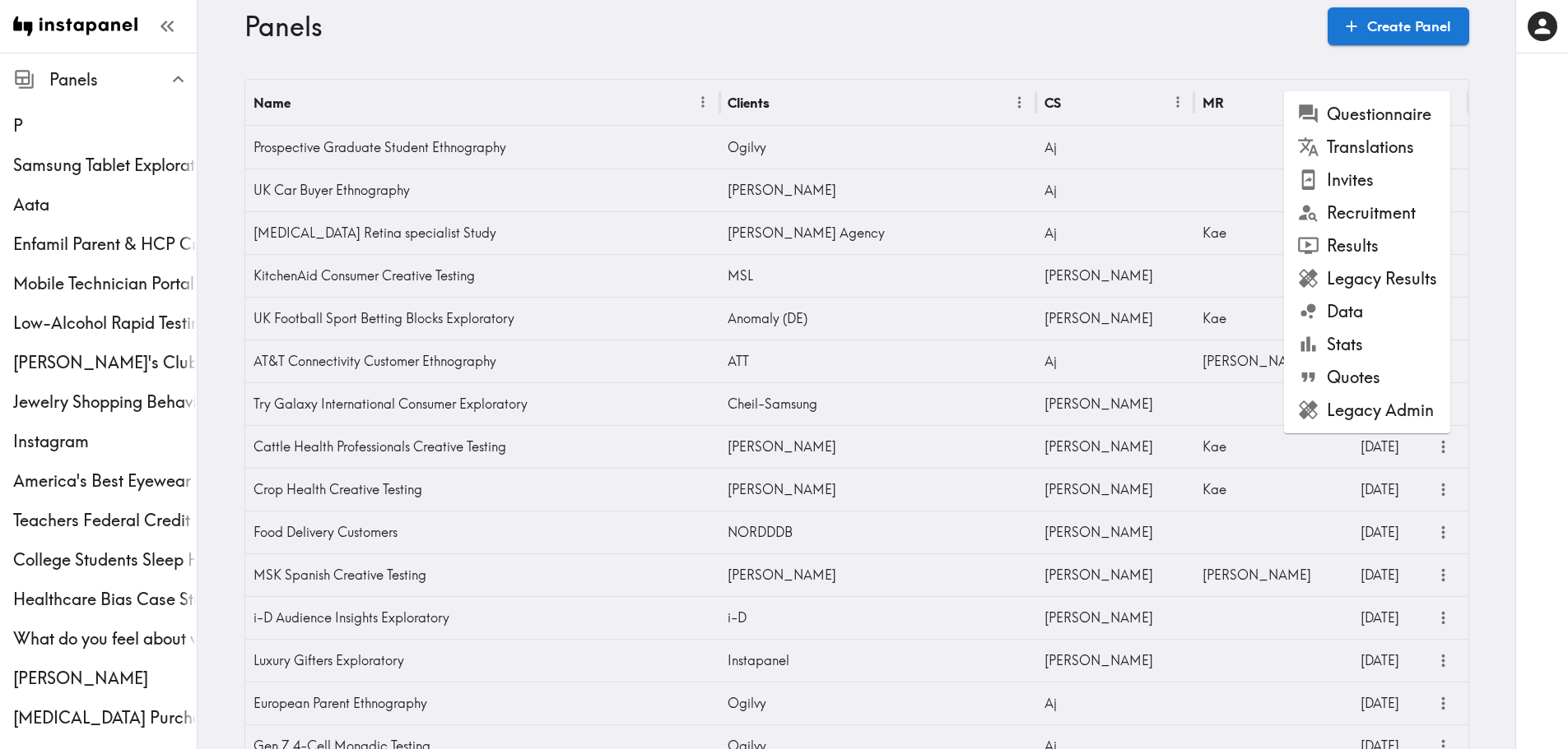
click at [1377, 182] on li "Invites" at bounding box center [1367, 181] width 166 height 33
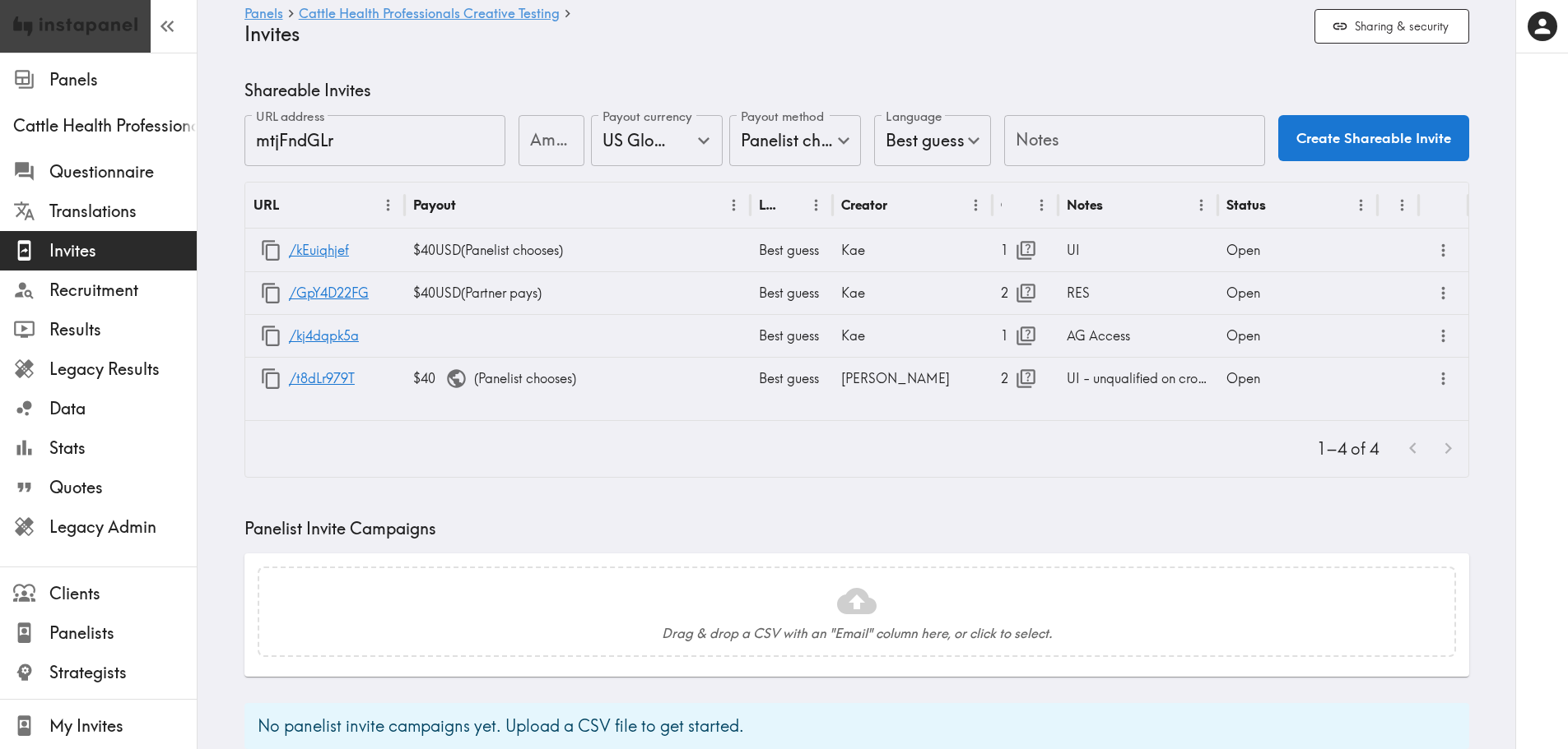
drag, startPoint x: 77, startPoint y: 21, endPoint x: 130, endPoint y: 25, distance: 53.2
click at [77, 21] on img at bounding box center [74, 26] width 124 height 53
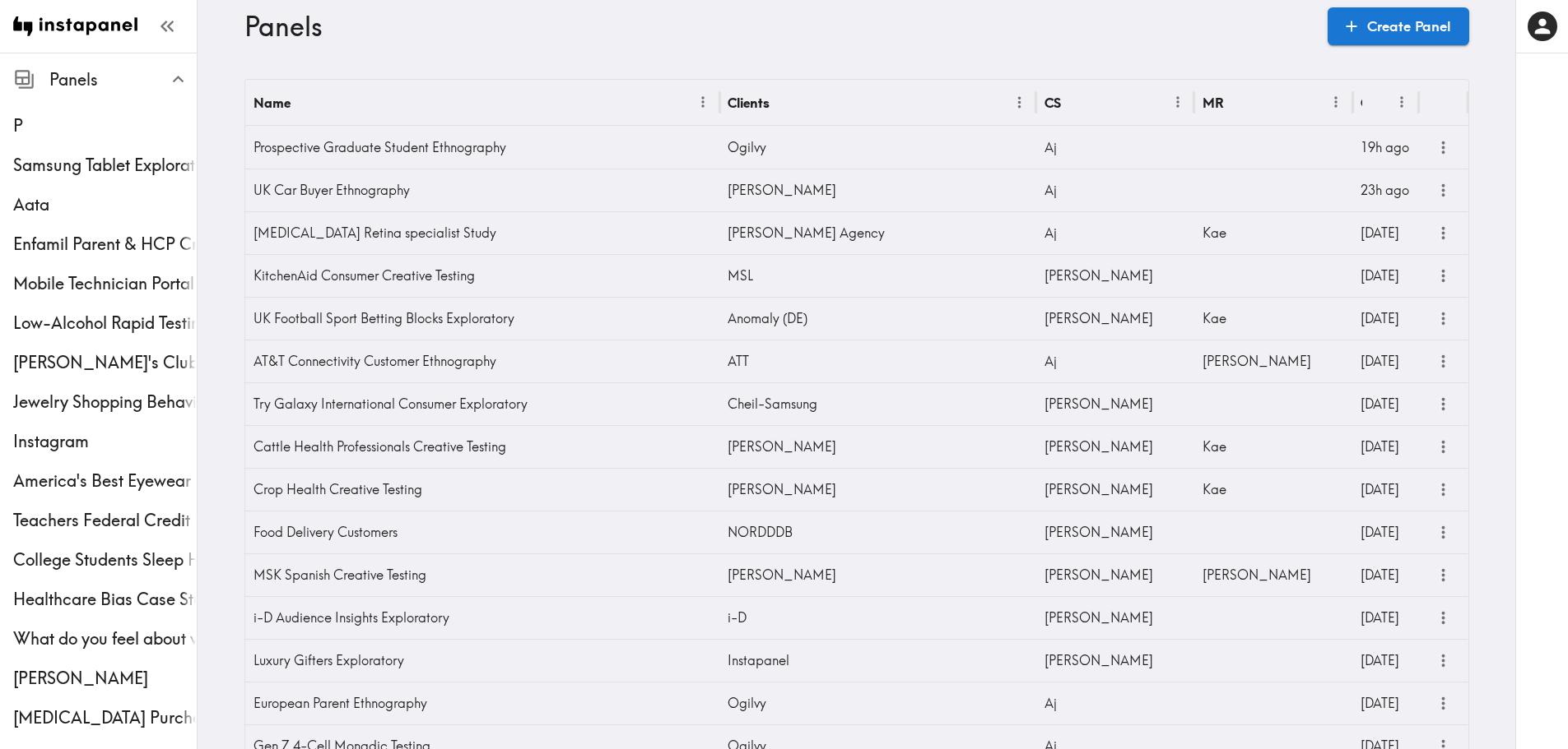
click at [693, 34] on h3 "Panels" at bounding box center [779, 26] width 1070 height 31
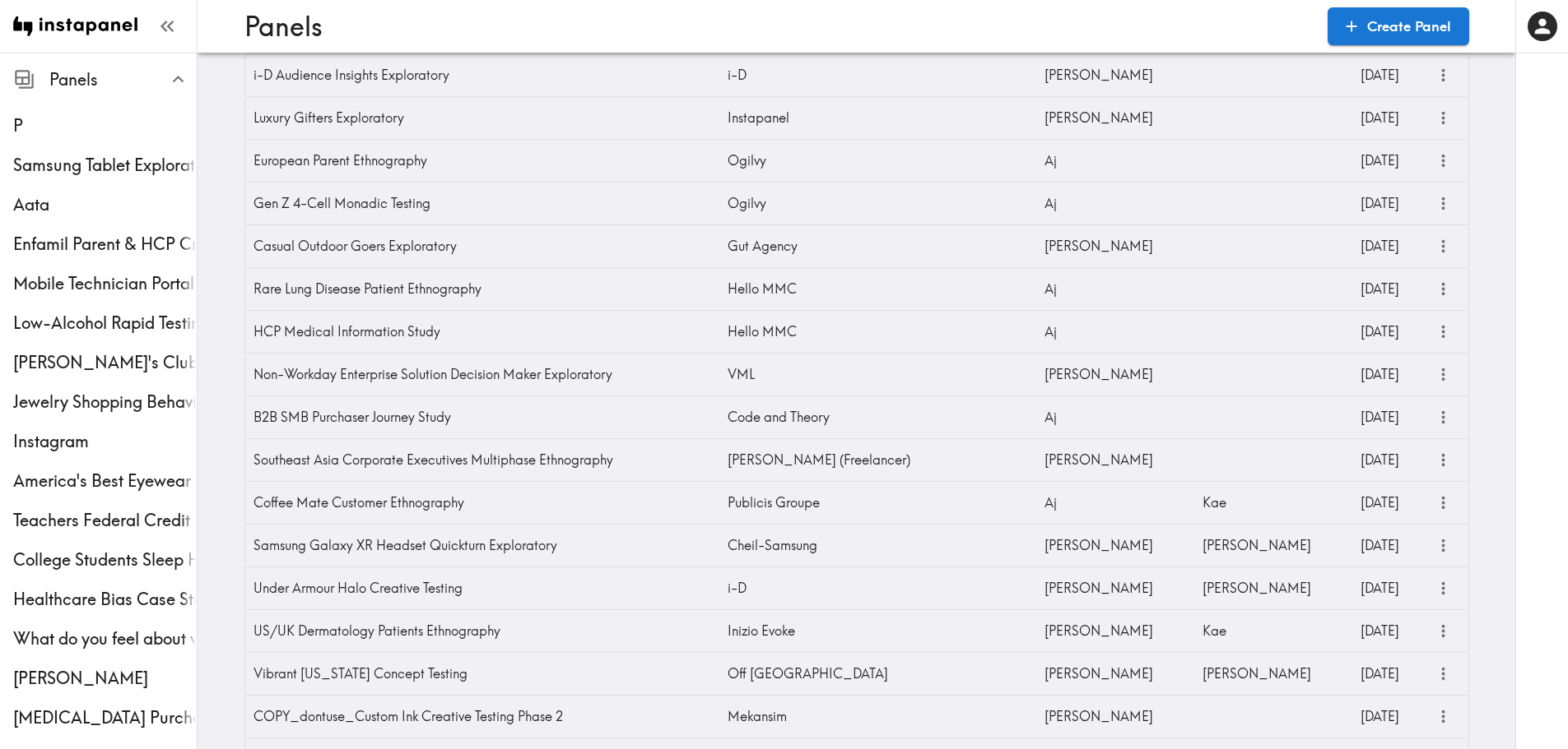
scroll to position [1783, 0]
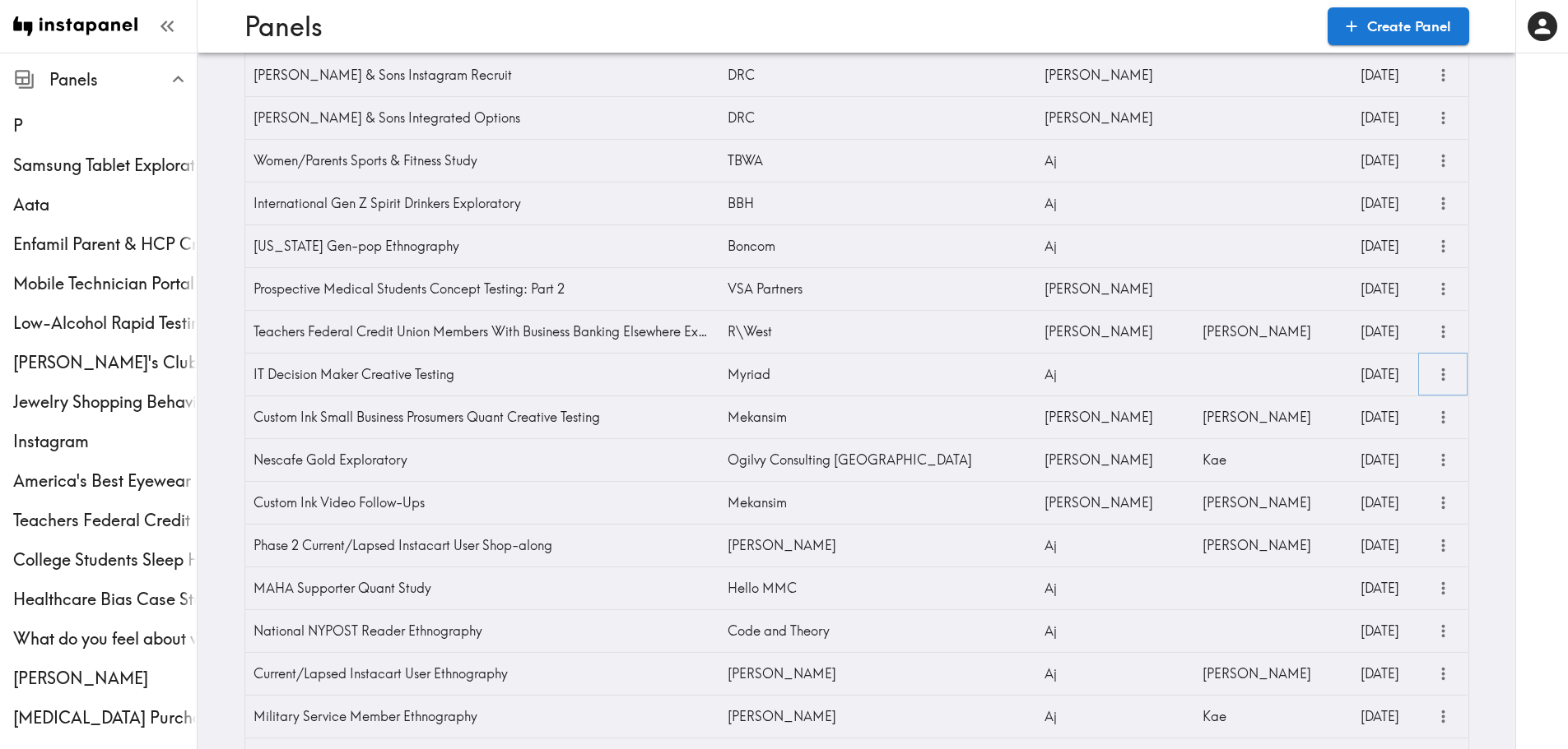
click at [1445, 385] on button "more" at bounding box center [1443, 375] width 27 height 27
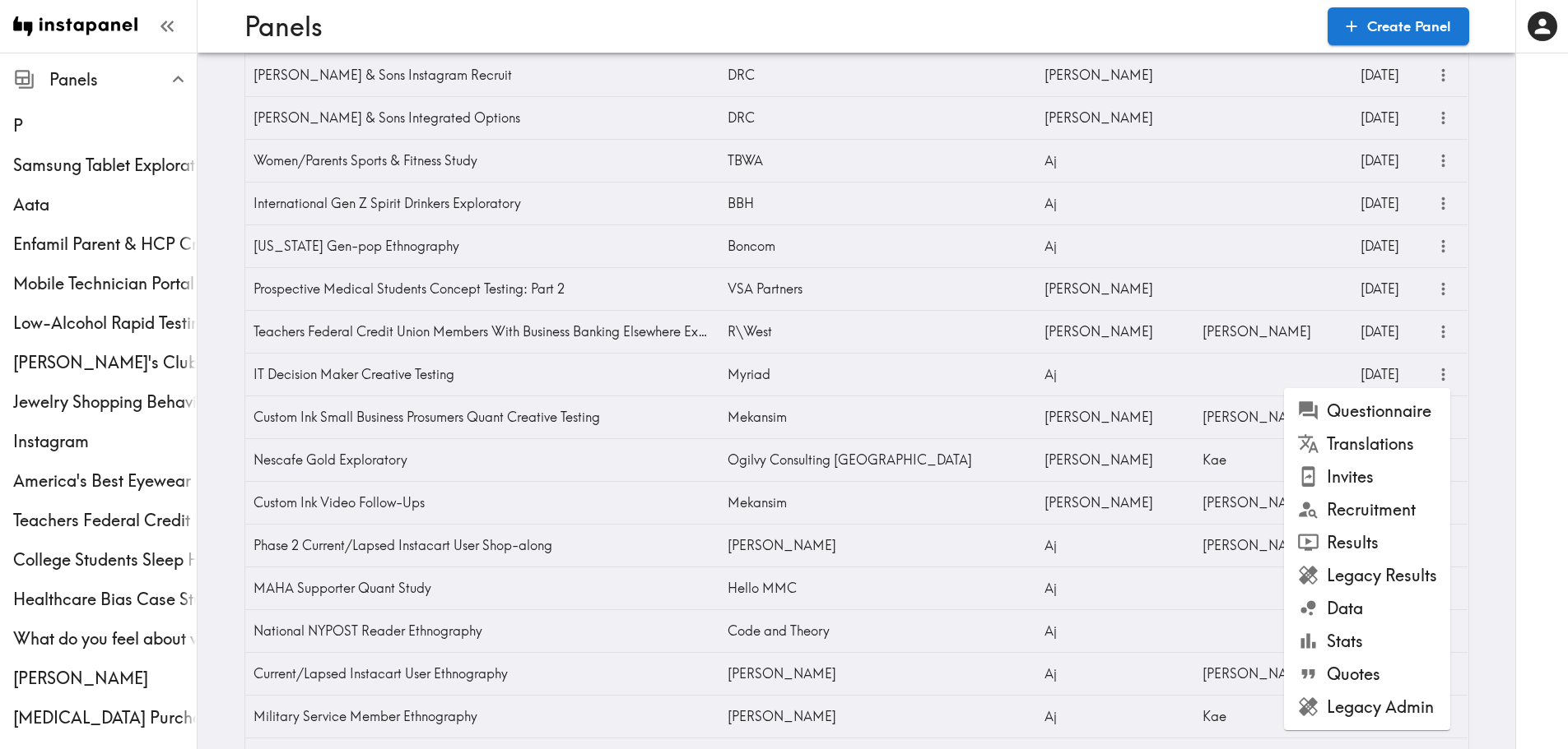
click at [1397, 490] on li "Invites" at bounding box center [1367, 478] width 166 height 33
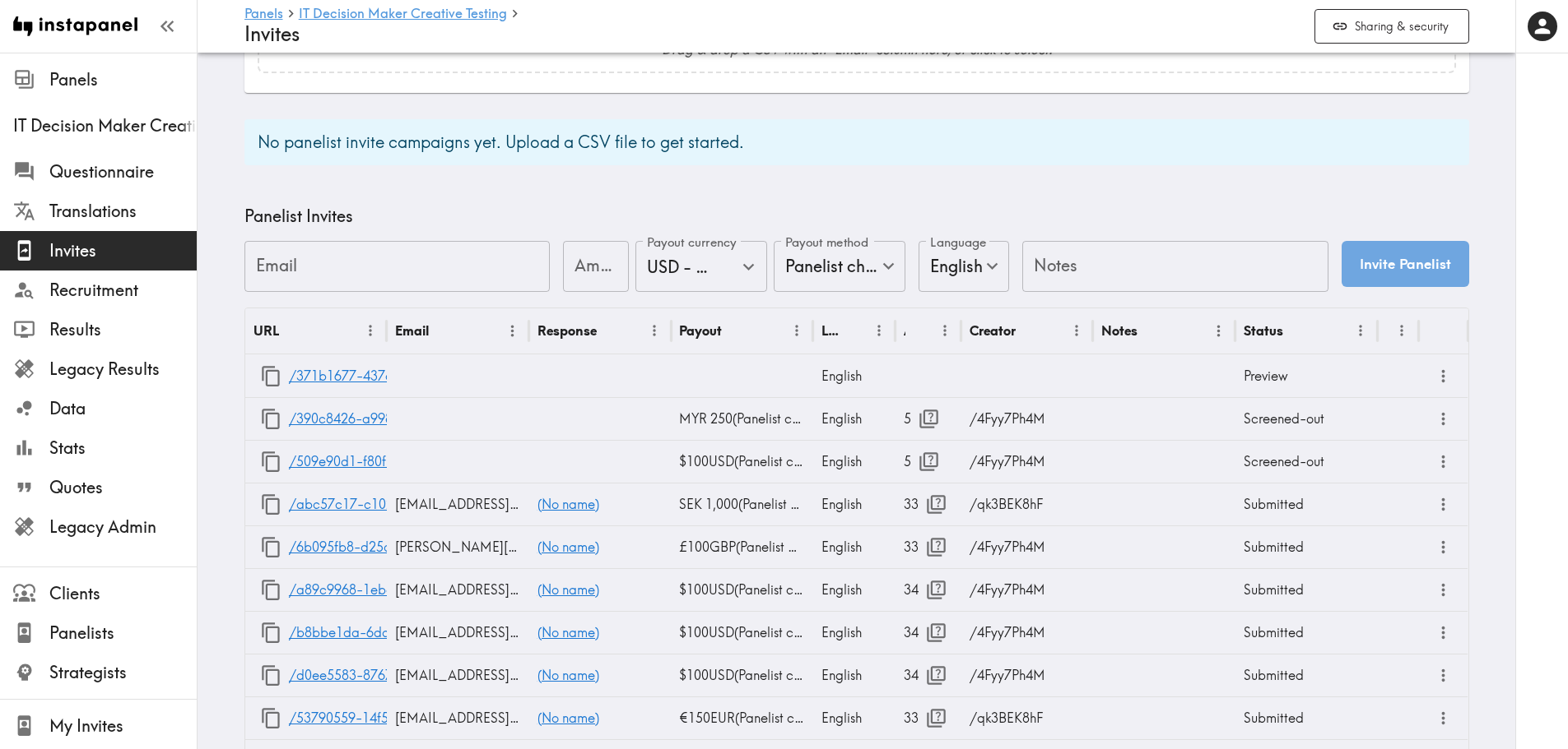
scroll to position [625, 0]
